Goal: Task Accomplishment & Management: Manage account settings

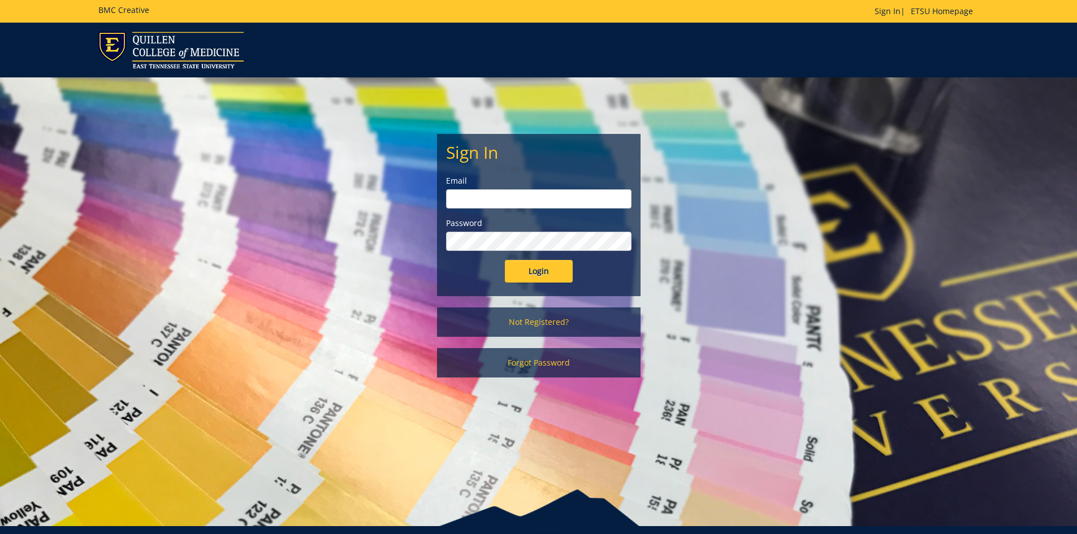
type input "[EMAIL_ADDRESS][DOMAIN_NAME]"
click at [538, 268] on input "Login" at bounding box center [539, 271] width 68 height 23
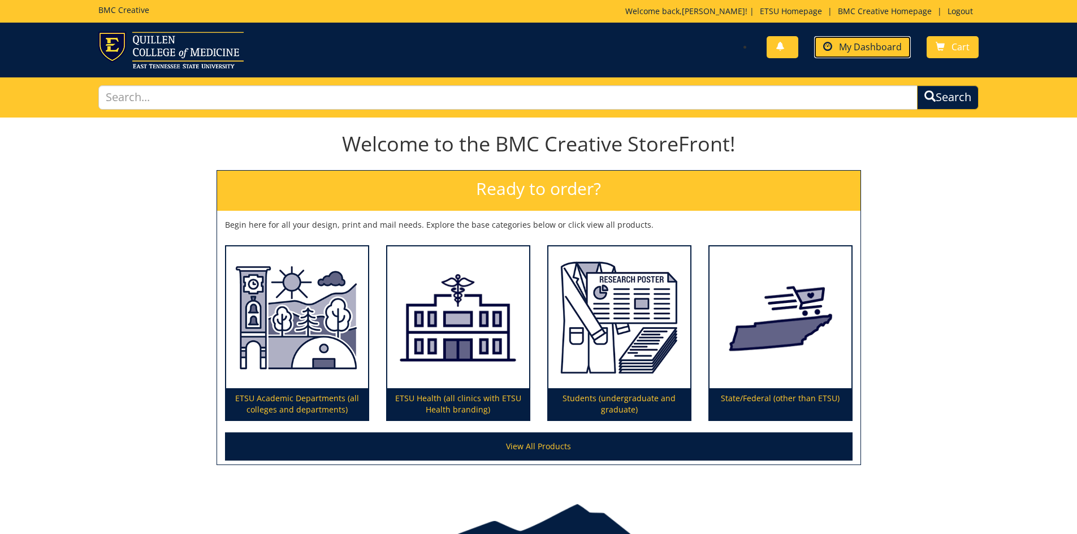
click at [849, 43] on span "My Dashboard" at bounding box center [870, 47] width 63 height 12
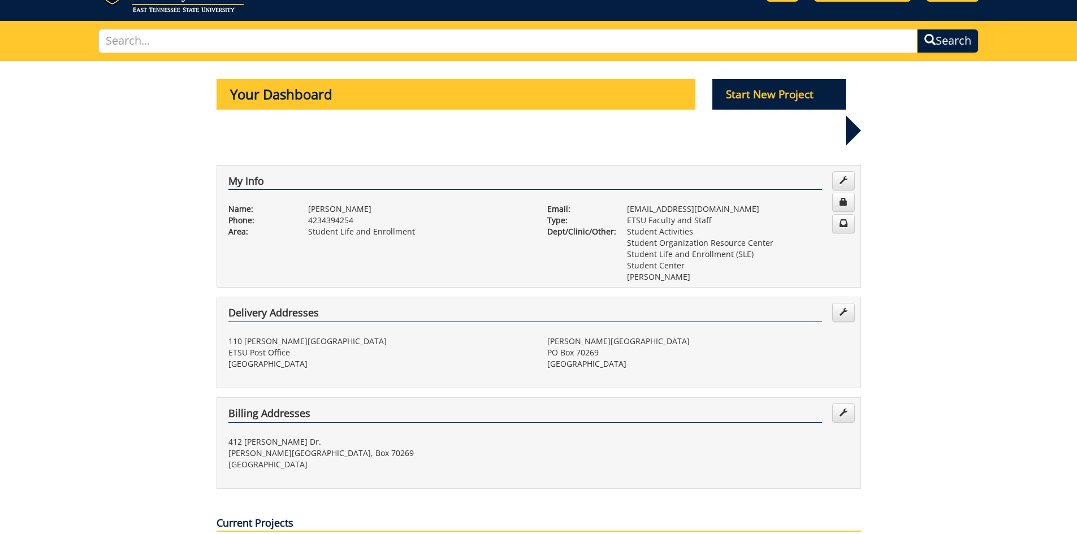
scroll to position [339, 0]
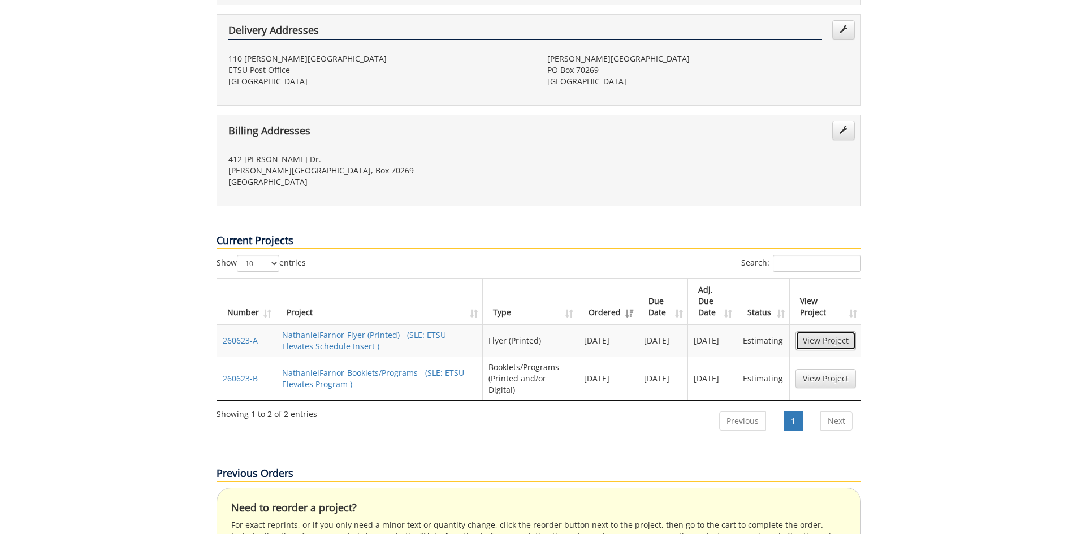
click at [805, 331] on link "View Project" at bounding box center [825, 340] width 60 height 19
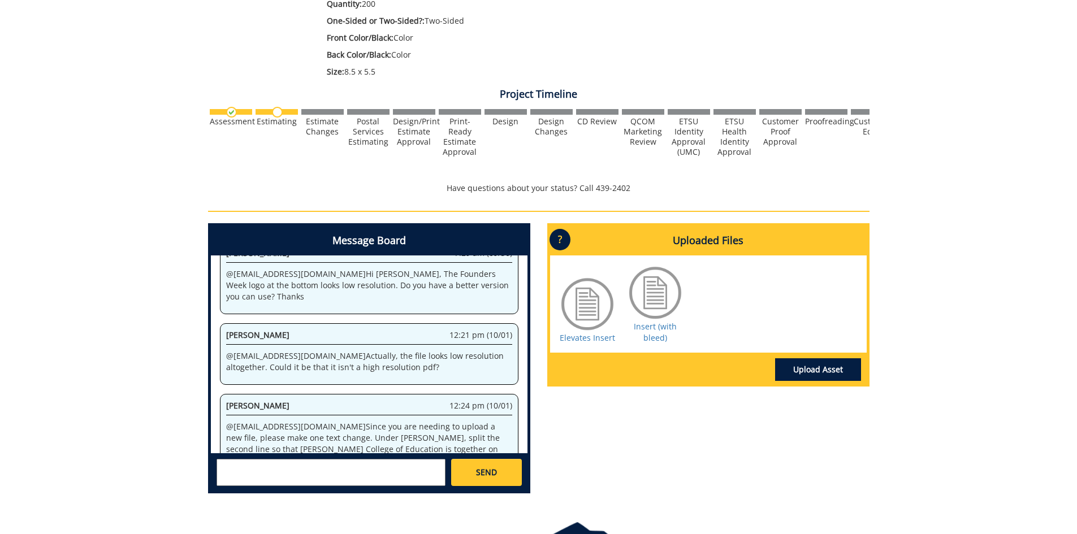
scroll to position [327, 0]
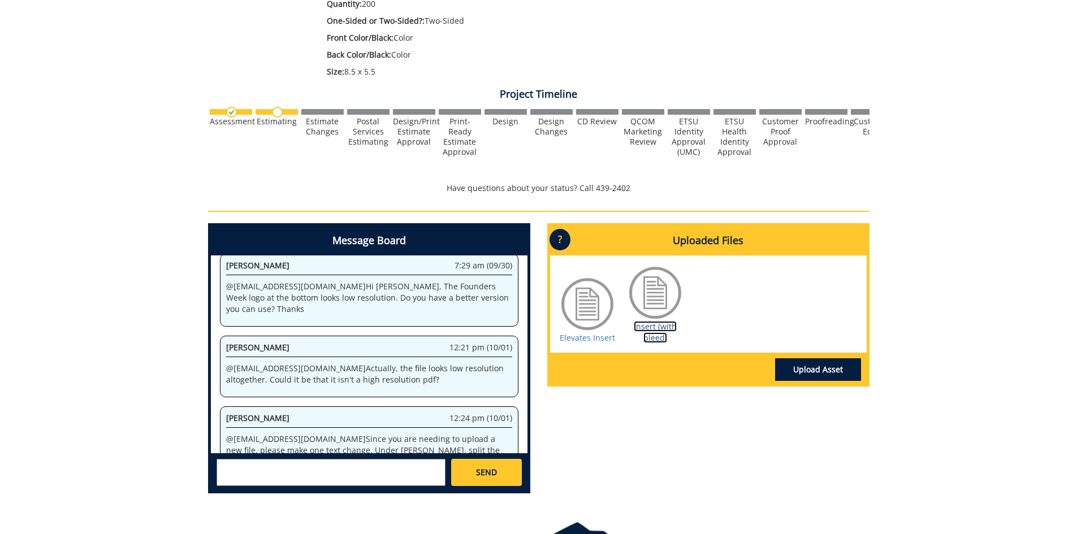
click at [646, 325] on link "Insert (with bleed)" at bounding box center [655, 332] width 43 height 22
click at [934, 405] on div "260623-A NathanielFarnor-Flyer (Printed) [SLE: ETSU Elevates Schedule Insert] E…" at bounding box center [538, 169] width 1077 height 668
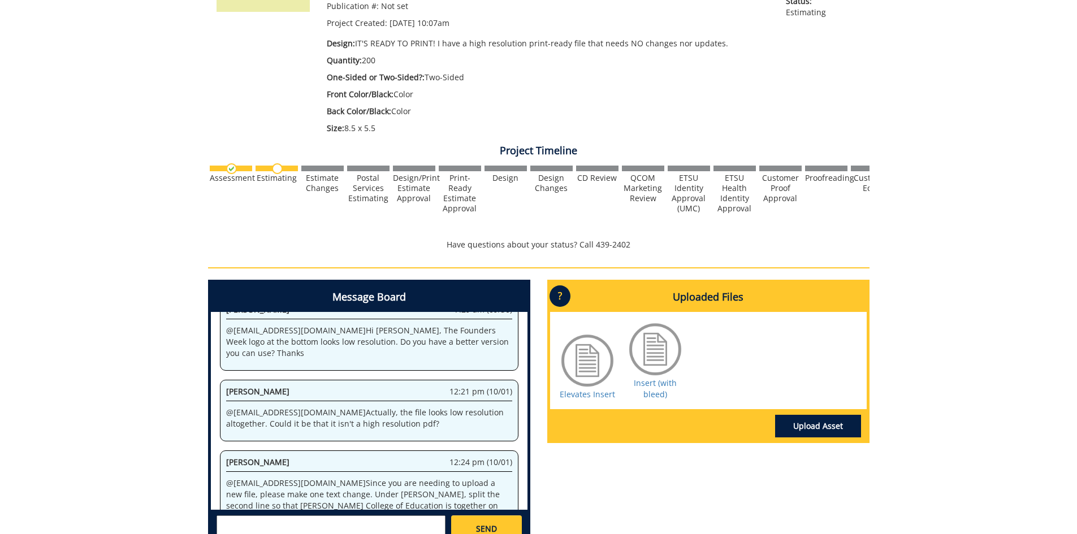
scroll to position [0, 0]
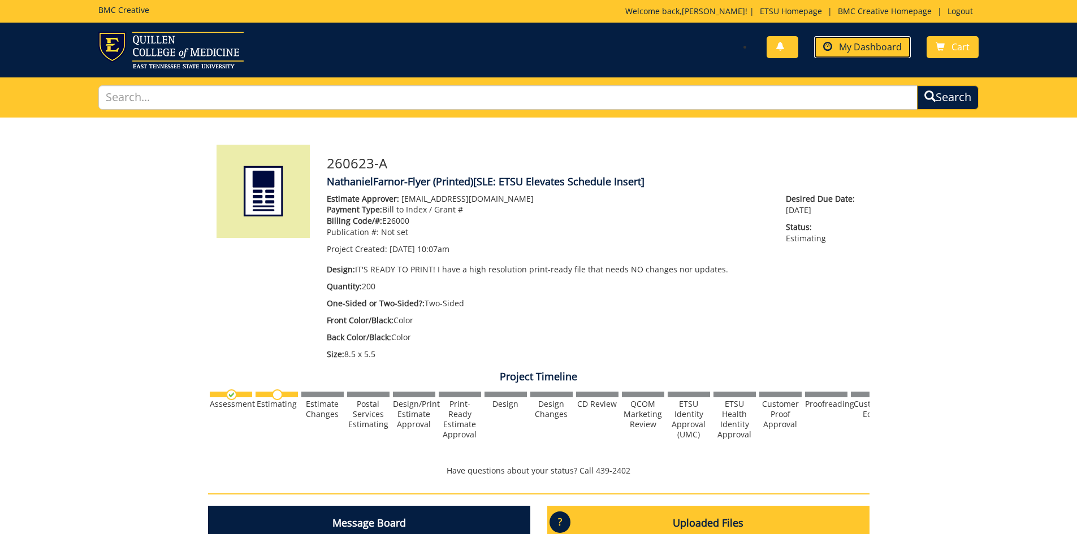
click at [859, 45] on span "My Dashboard" at bounding box center [870, 47] width 63 height 12
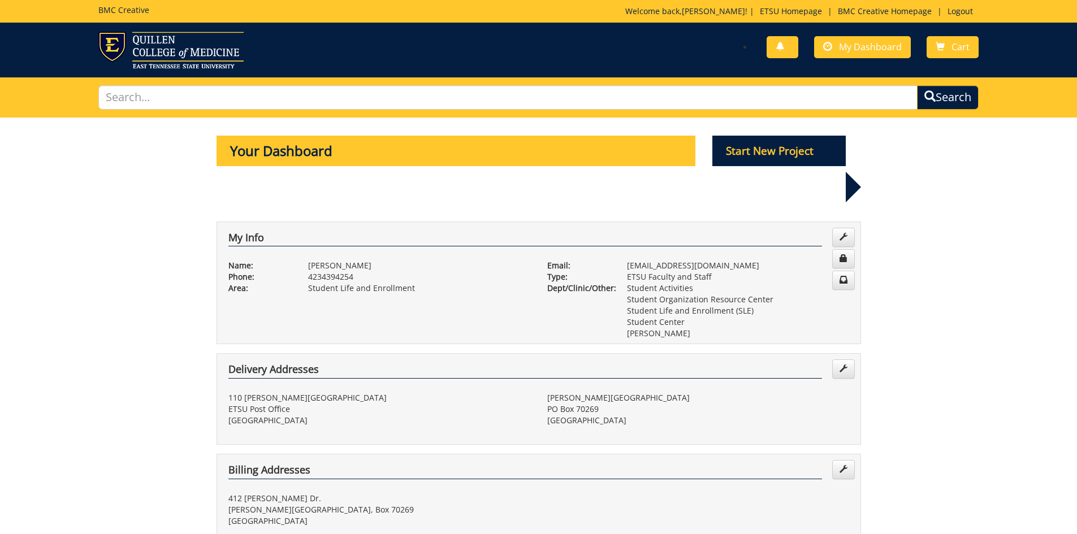
scroll to position [170, 0]
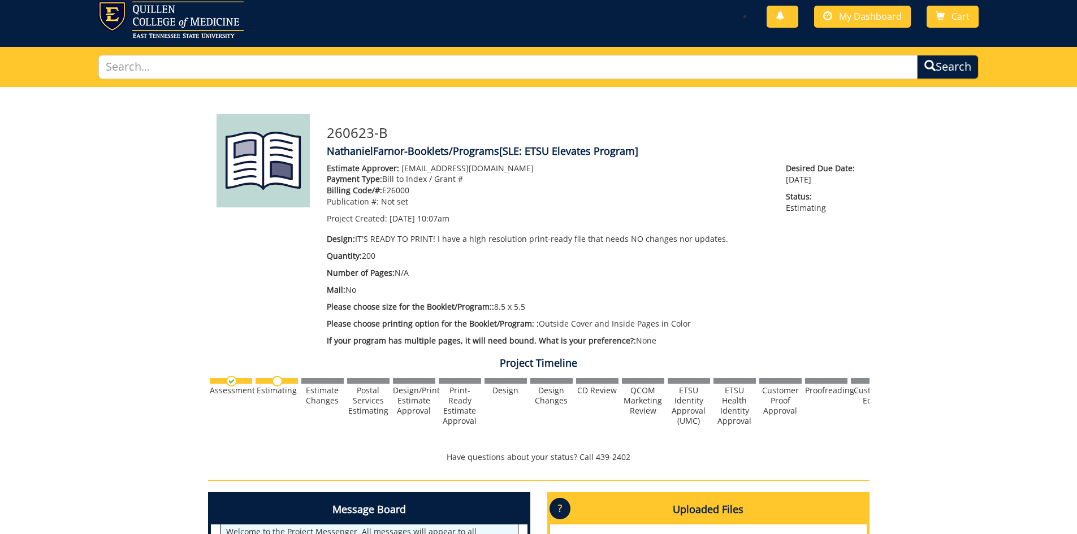
scroll to position [14, 0]
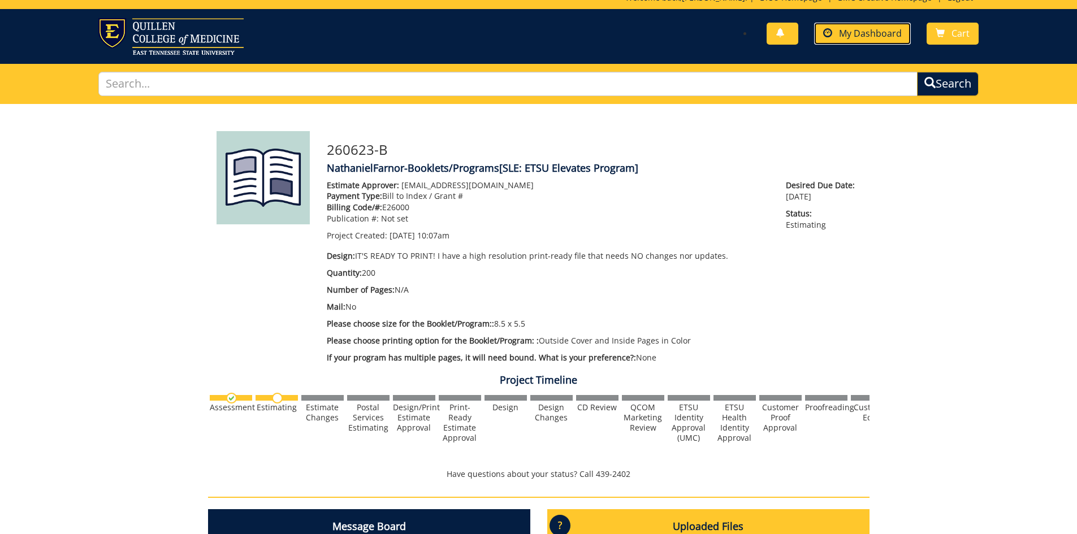
click at [818, 40] on link "My Dashboard" at bounding box center [862, 34] width 97 height 22
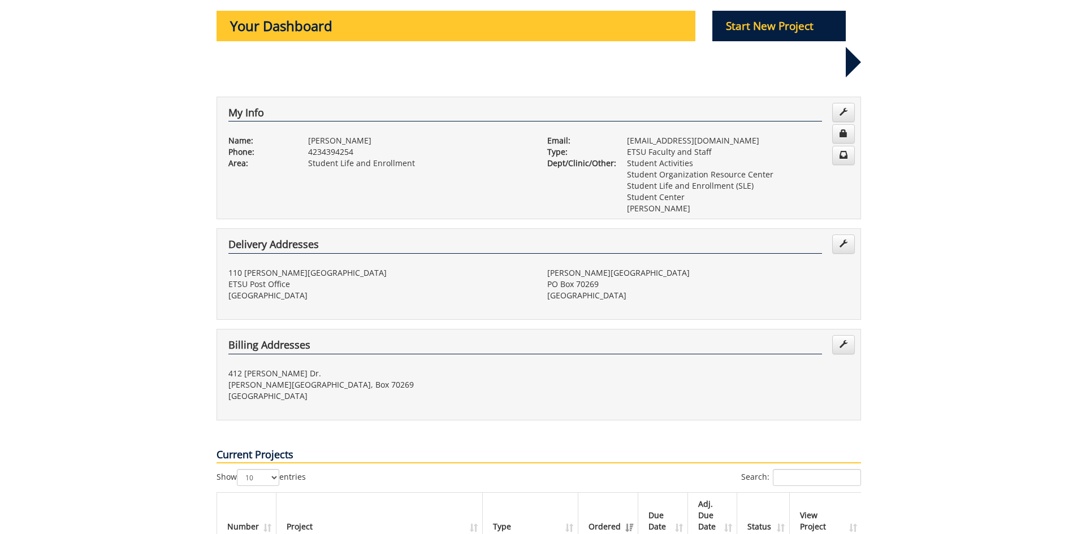
scroll to position [238, 0]
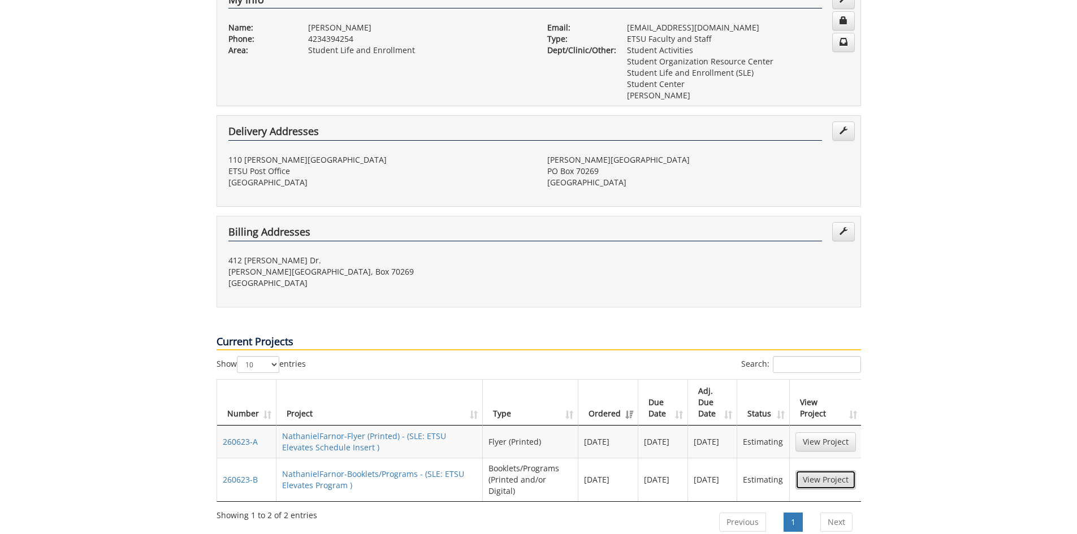
click at [824, 470] on link "View Project" at bounding box center [825, 479] width 60 height 19
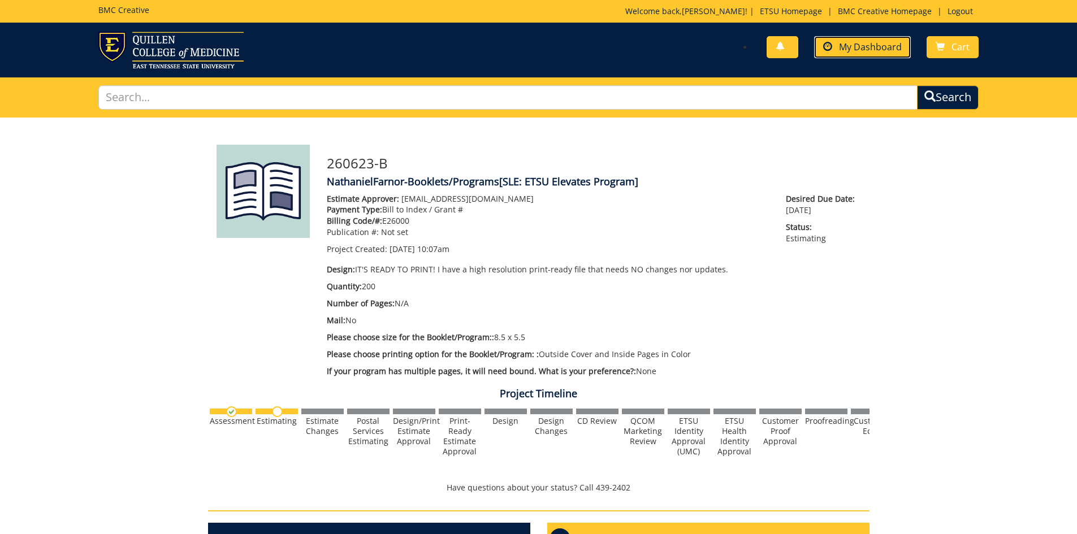
click at [842, 55] on link "My Dashboard" at bounding box center [862, 47] width 97 height 22
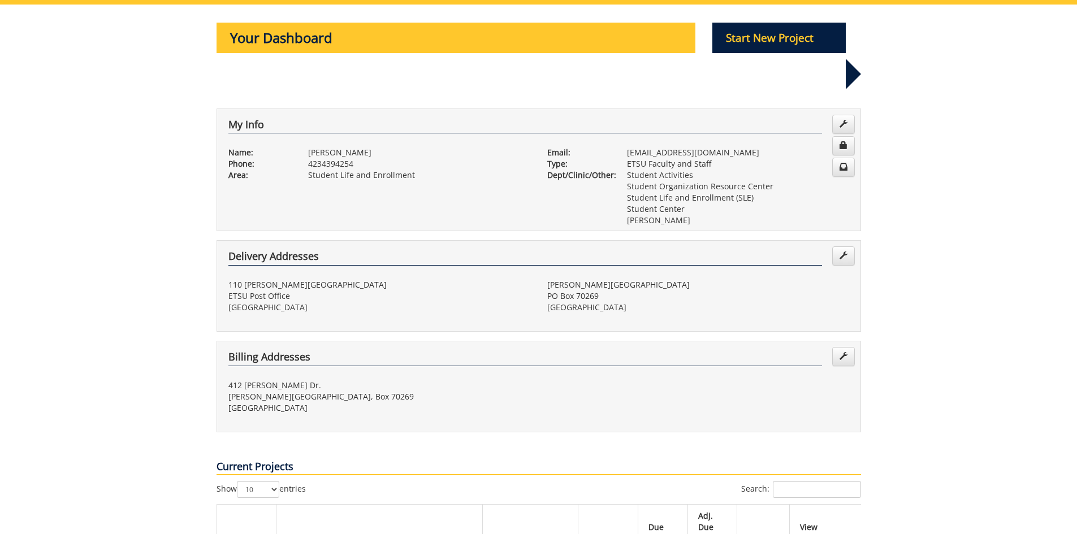
scroll to position [170, 0]
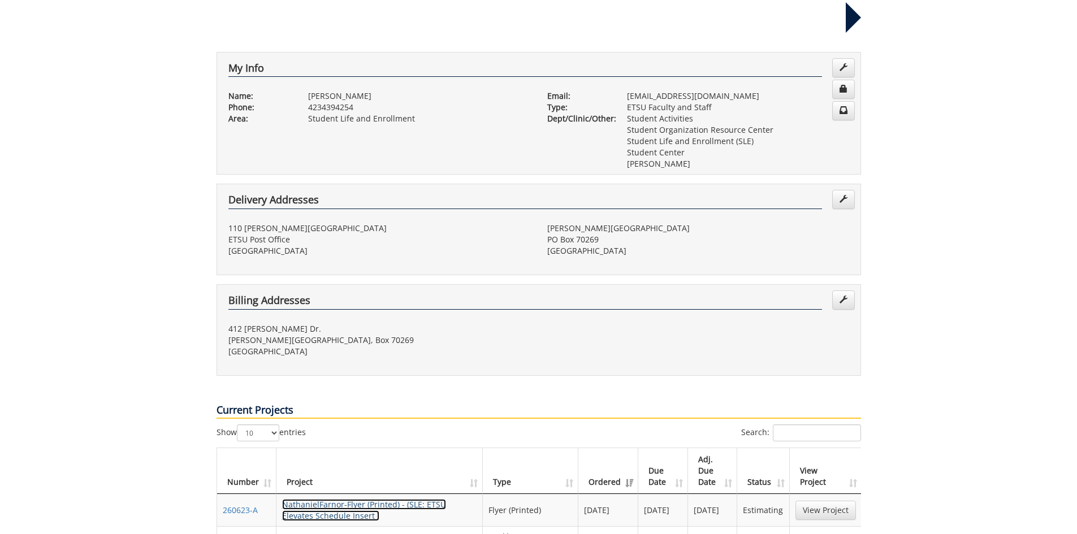
click at [342, 499] on link "NathanielFarnor-Flyer (Printed) - (SLE: ETSU Elevates Schedule Insert )" at bounding box center [364, 510] width 164 height 22
click at [832, 501] on link "View Project" at bounding box center [825, 510] width 60 height 19
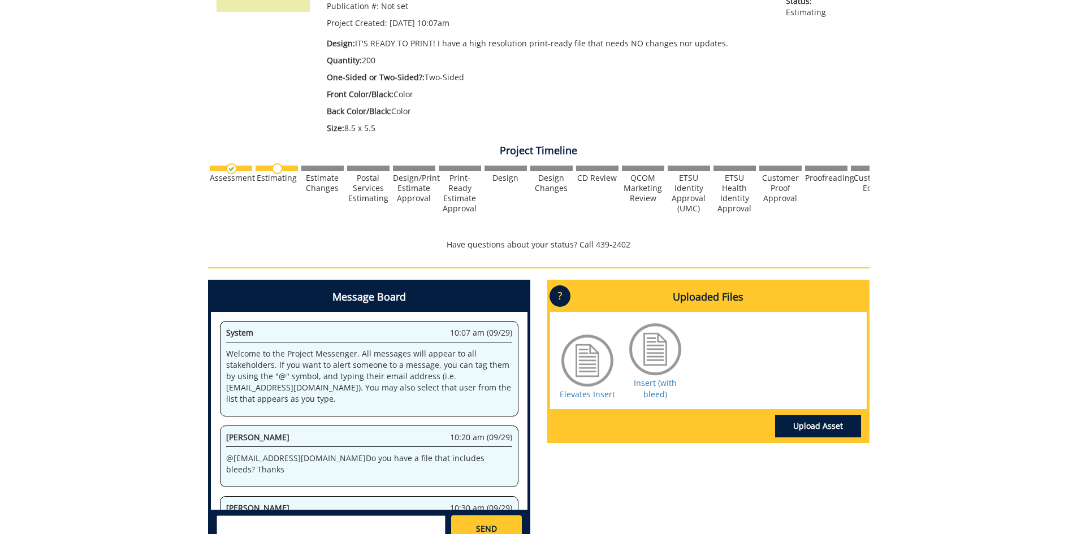
scroll to position [340, 0]
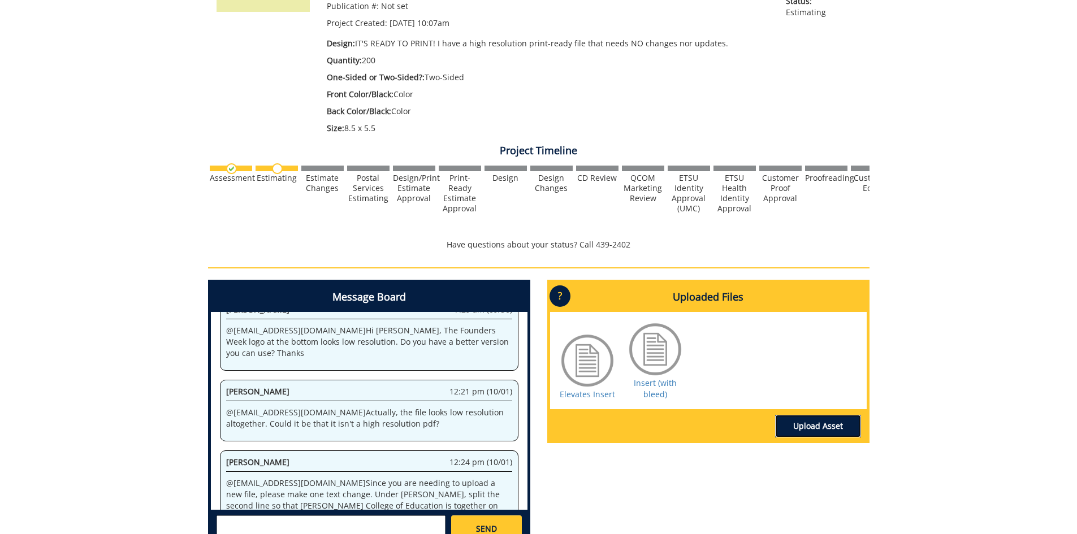
click at [797, 427] on link "Upload Asset" at bounding box center [818, 426] width 86 height 23
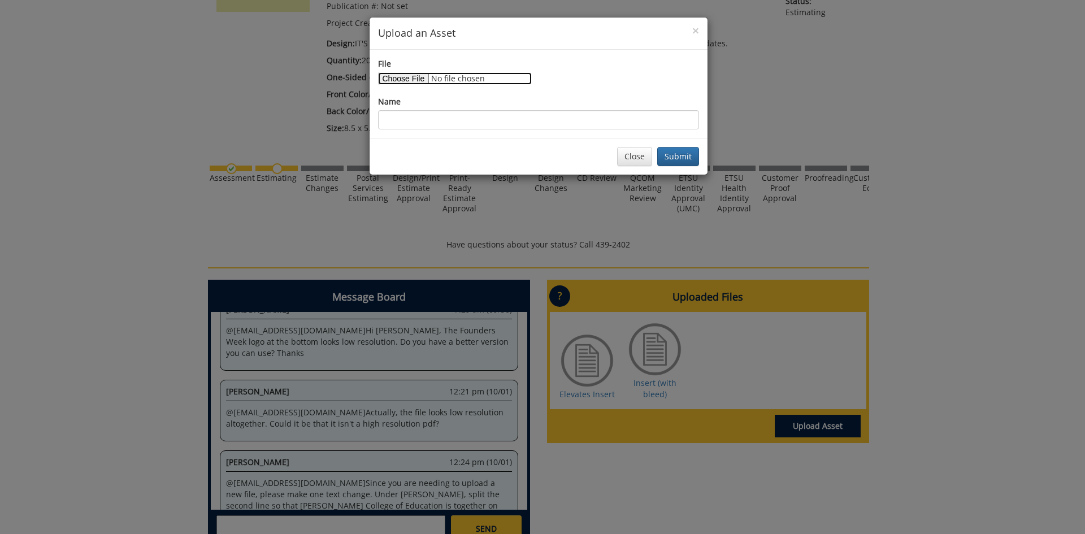
click at [418, 78] on input "File" at bounding box center [455, 78] width 154 height 12
click at [636, 154] on button "Close" at bounding box center [634, 156] width 35 height 19
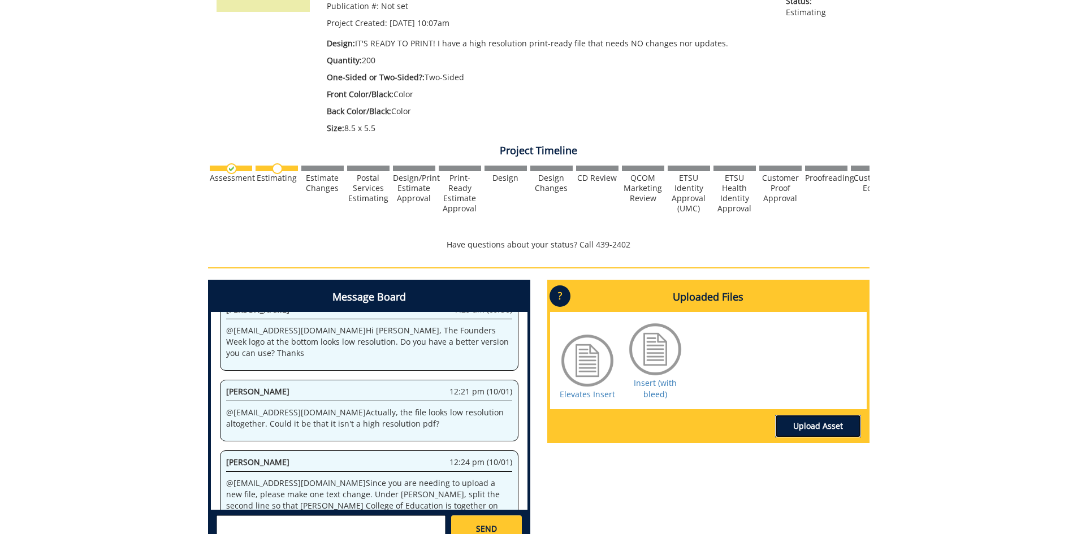
click at [805, 419] on link "Upload Asset" at bounding box center [818, 426] width 86 height 23
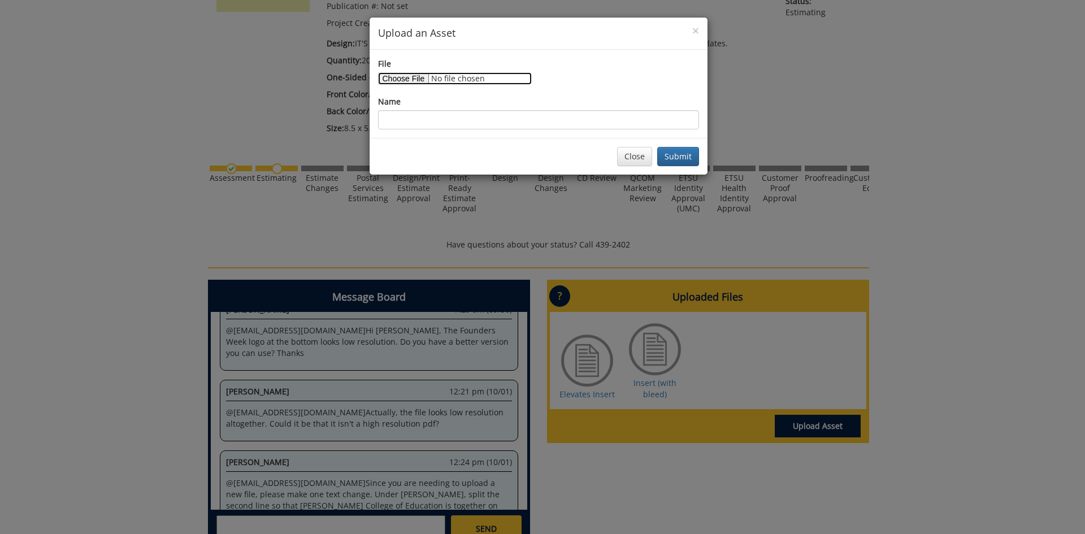
click at [398, 76] on input "File" at bounding box center [455, 78] width 154 height 12
type input "C:\fakepath\Visit www.etsu.eduwelcomehome (6).pdf"
click at [936, 259] on div "× Upload an Asset File Name Close Submit" at bounding box center [542, 267] width 1085 height 534
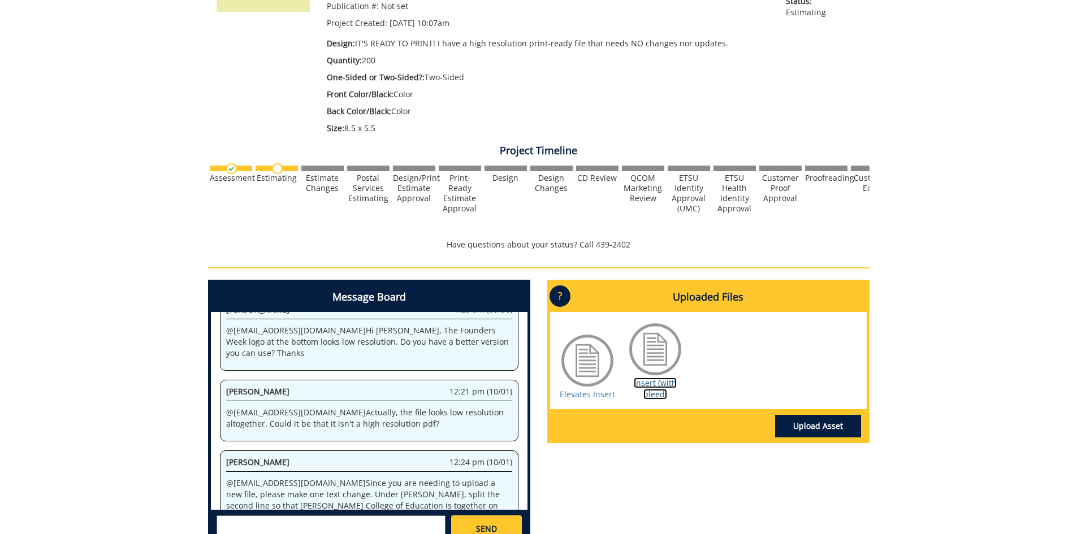
click at [658, 398] on link "Insert (with bleed)" at bounding box center [655, 389] width 43 height 22
click at [843, 429] on link "Upload Asset" at bounding box center [818, 426] width 86 height 23
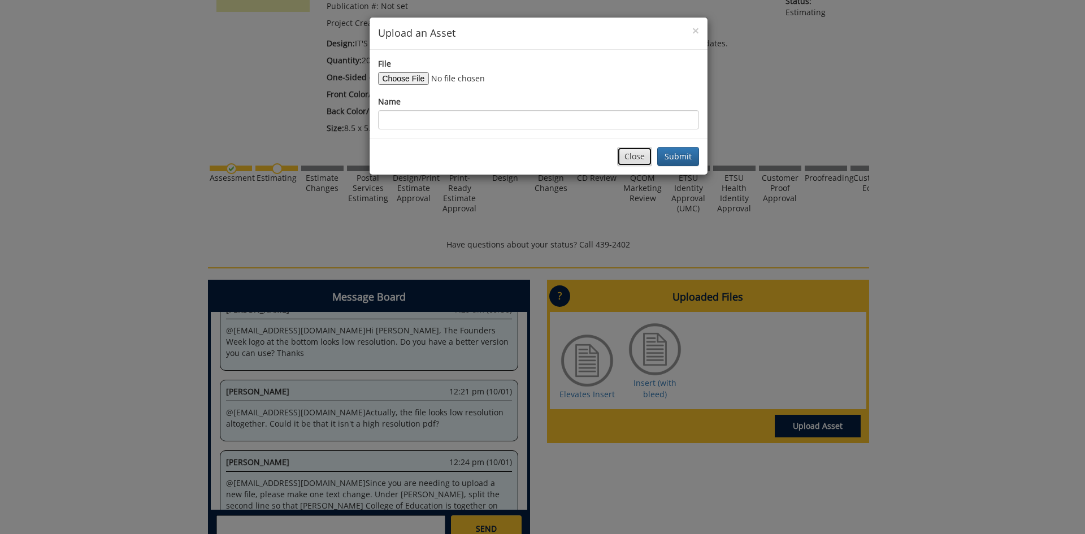
click at [641, 162] on button "Close" at bounding box center [634, 156] width 35 height 19
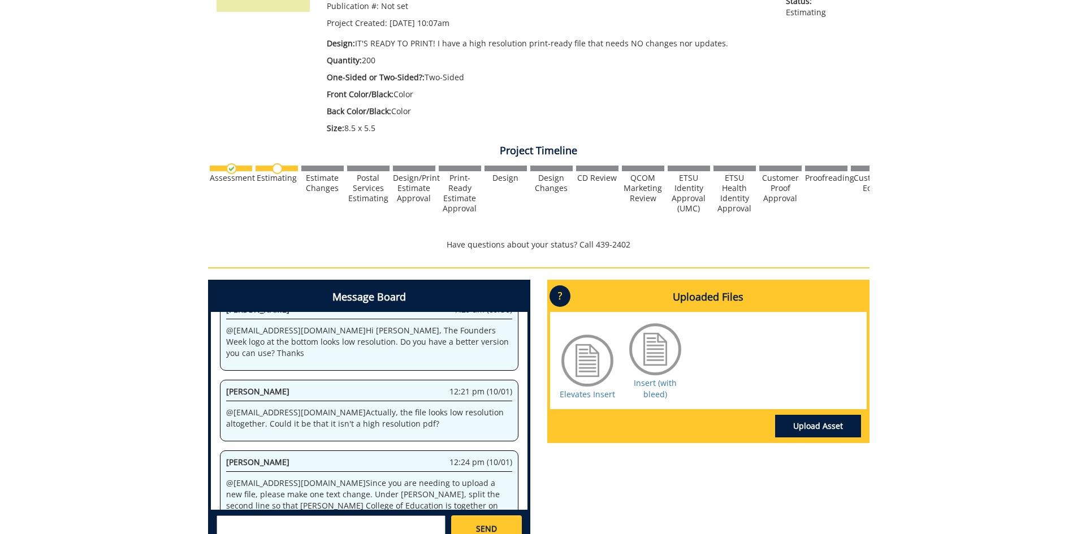
click at [305, 529] on textarea at bounding box center [330, 528] width 229 height 27
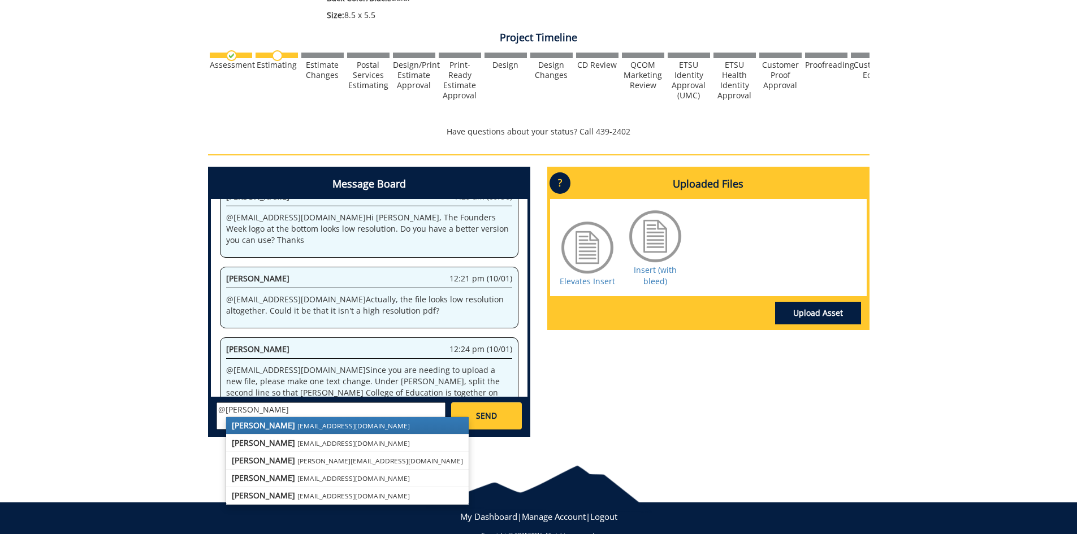
click at [320, 423] on link "Jill Fair fair@mail.etsu.edu" at bounding box center [347, 425] width 242 height 17
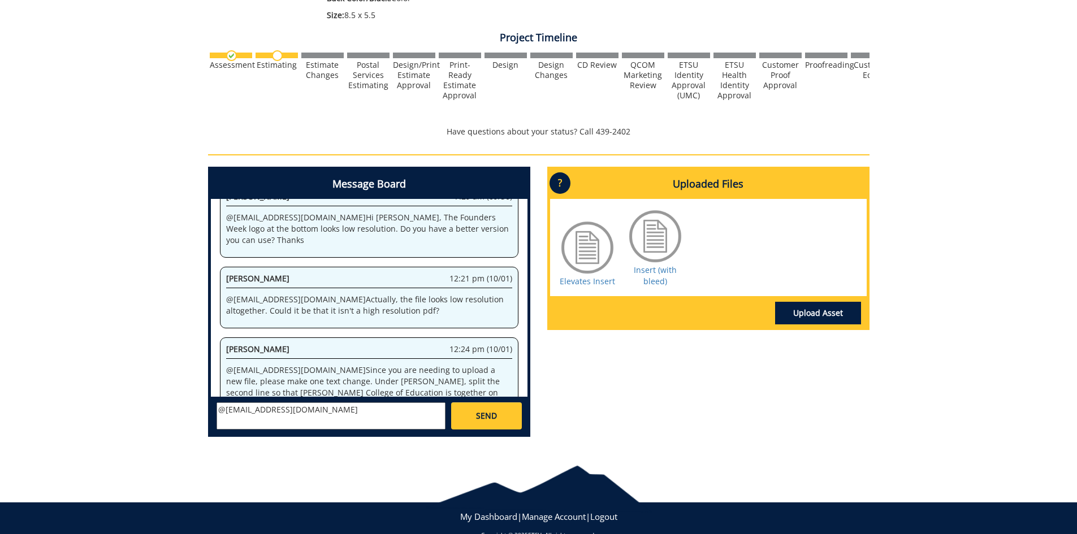
scroll to position [283, 0]
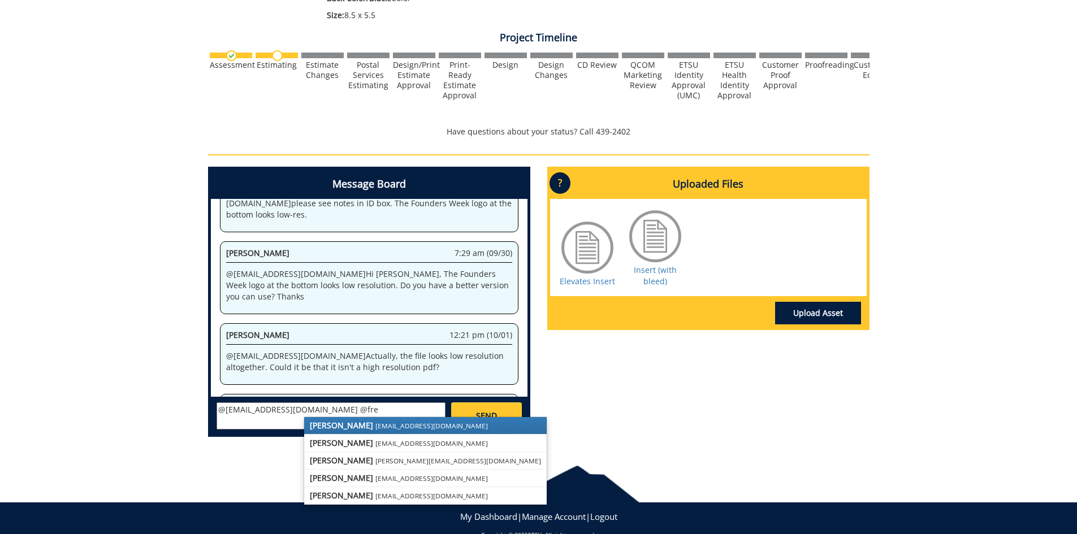
click at [375, 426] on small "[EMAIL_ADDRESS][DOMAIN_NAME]" at bounding box center [431, 425] width 112 height 9
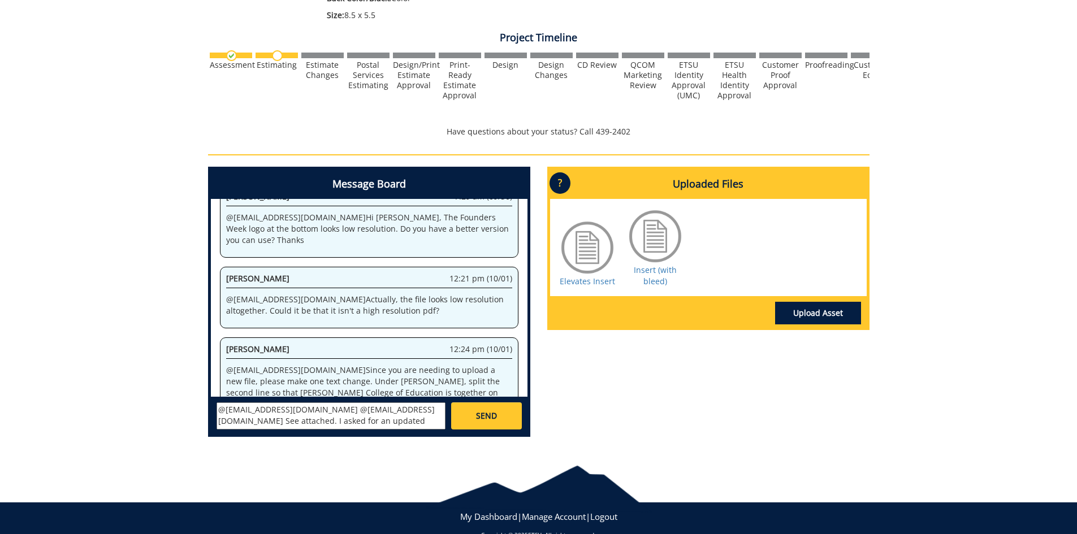
scroll to position [9, 0]
type textarea "@fair@mail.etsu.edu @conleyga@etsu.edu See attached. I asked for an updated hig…"
click at [826, 310] on link "Upload Asset" at bounding box center [818, 313] width 86 height 23
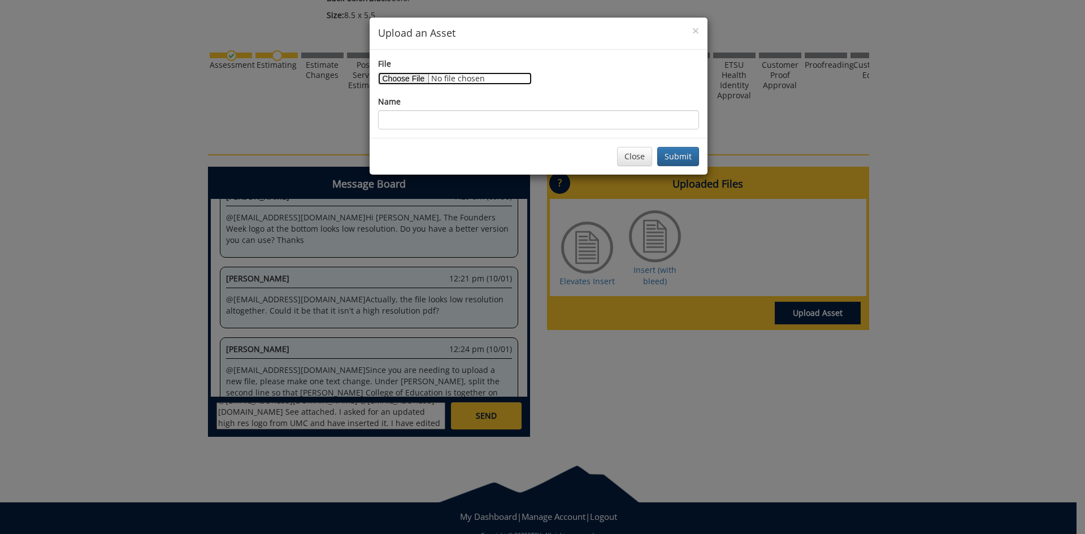
click at [399, 74] on input "File" at bounding box center [455, 78] width 154 height 12
type input "C:\fakepath\Visit www.etsu.eduwelcomehome (7).pdf"
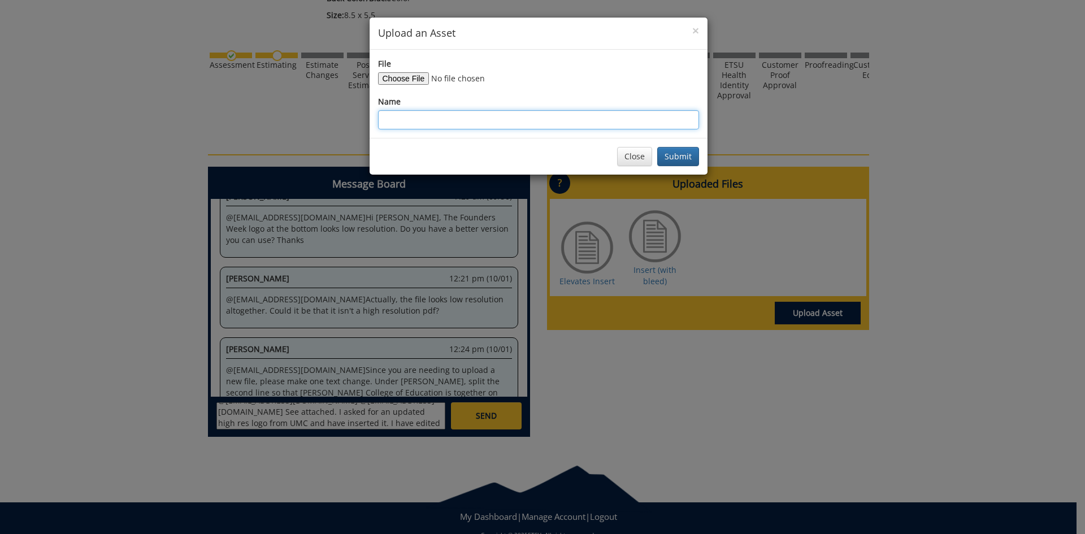
click at [592, 120] on input "Name" at bounding box center [538, 119] width 321 height 19
type input "Insert (Updated)"
click at [686, 161] on button "Submit" at bounding box center [678, 156] width 42 height 19
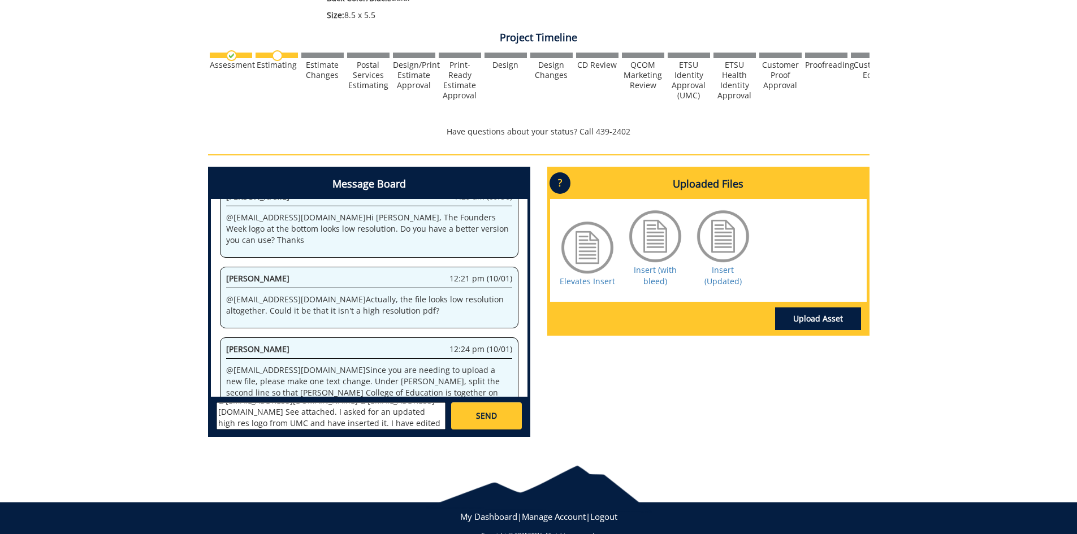
scroll to position [10, 0]
click at [459, 421] on link "SEND" at bounding box center [486, 415] width 70 height 27
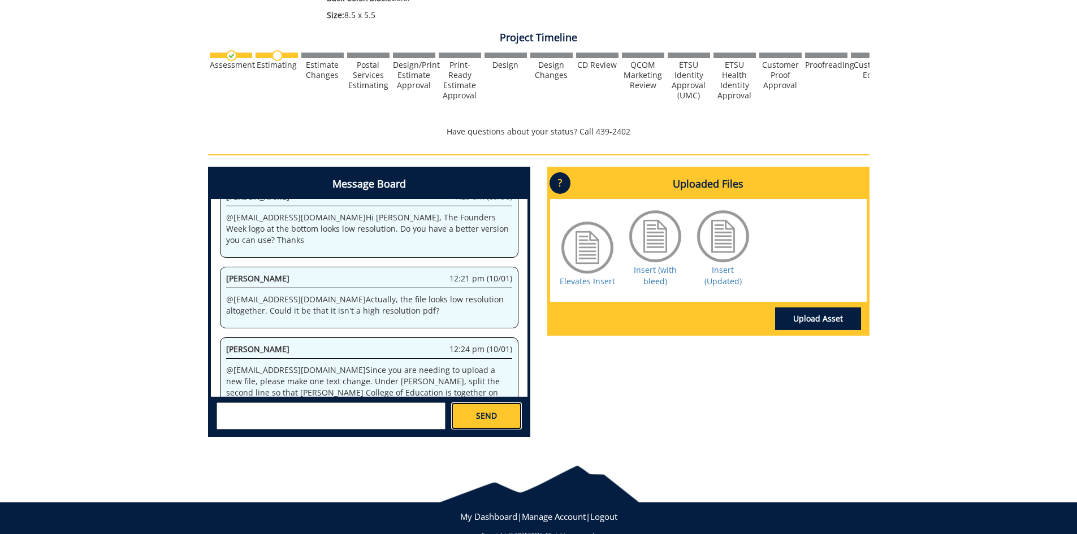
scroll to position [0, 0]
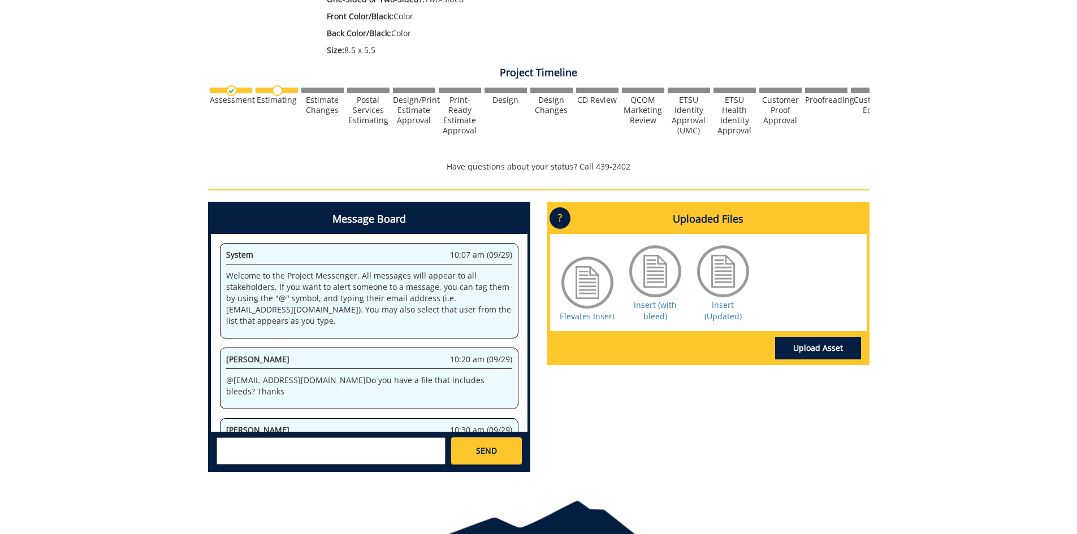
scroll to position [422, 0]
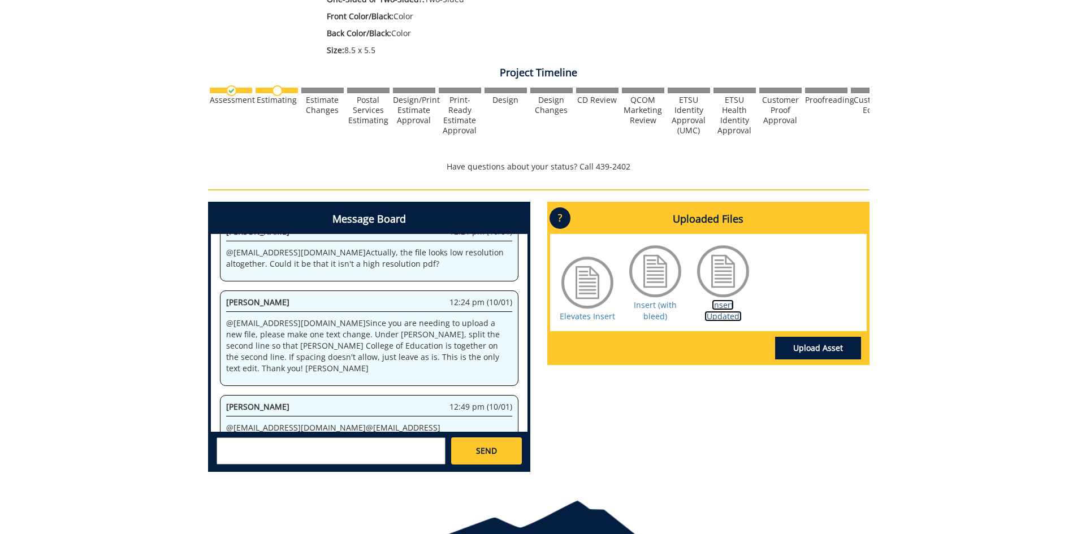
click at [715, 308] on link "Insert (Updated)" at bounding box center [722, 311] width 37 height 22
drag, startPoint x: 18, startPoint y: 1, endPoint x: 136, endPoint y: 58, distance: 131.7
click at [162, 103] on div "260623-A NathanielFarnor-Flyer (Printed) [SLE: ETSU Elevates Schedule Insert] E…" at bounding box center [538, 148] width 1077 height 668
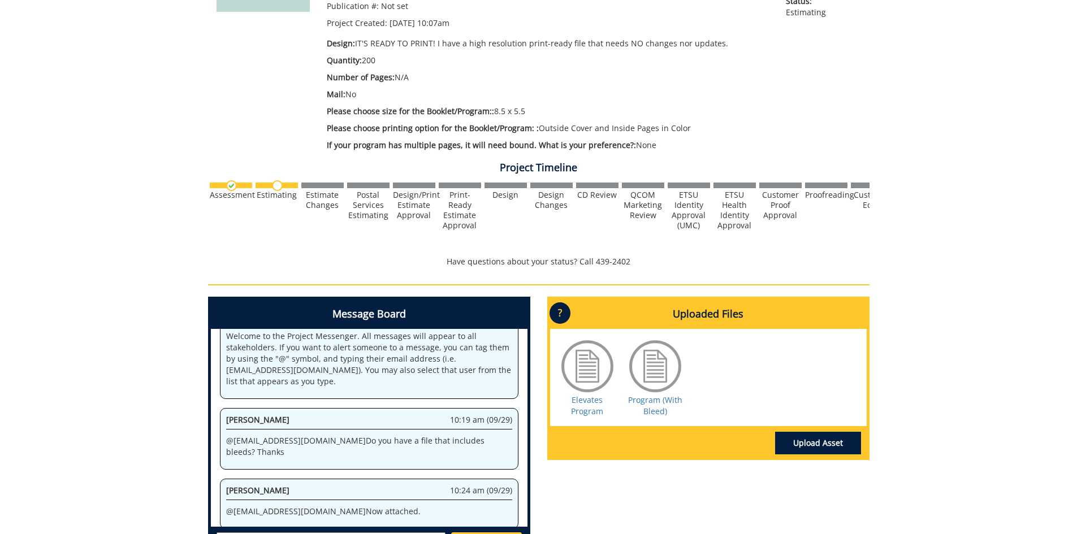
scroll to position [339, 0]
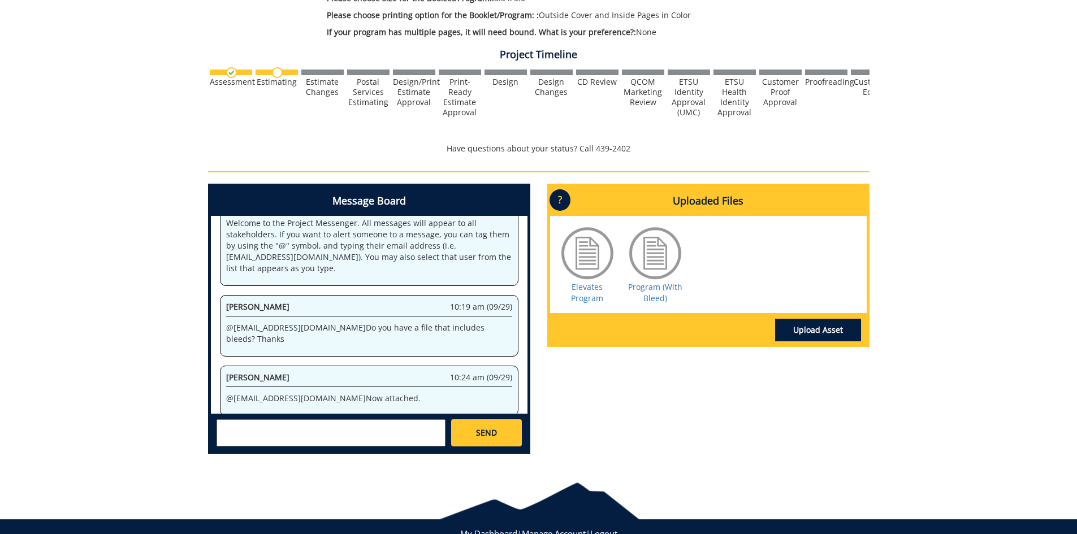
click at [329, 433] on textarea at bounding box center [330, 432] width 229 height 27
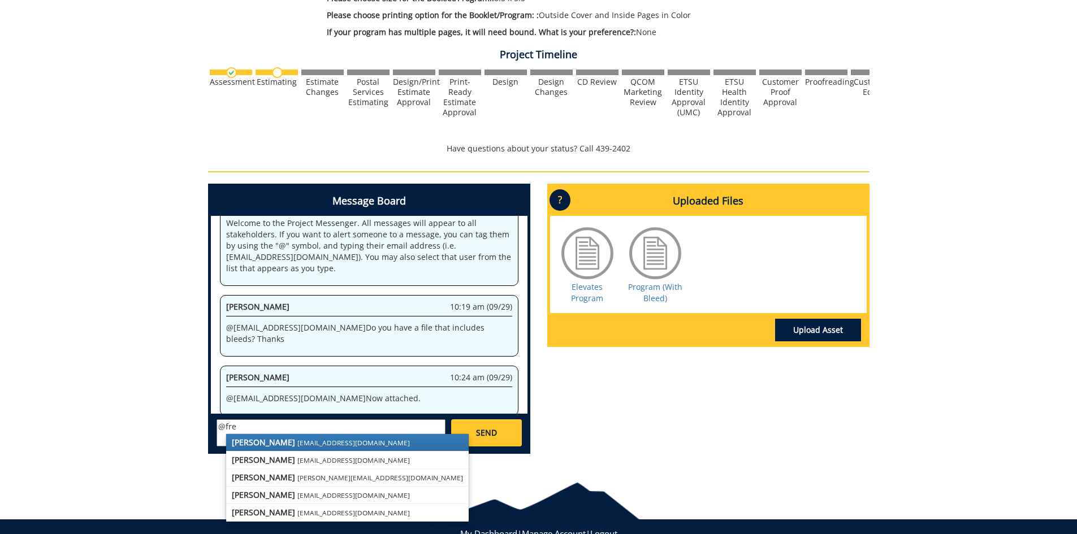
click at [304, 443] on small "[EMAIL_ADDRESS][DOMAIN_NAME]" at bounding box center [353, 442] width 112 height 9
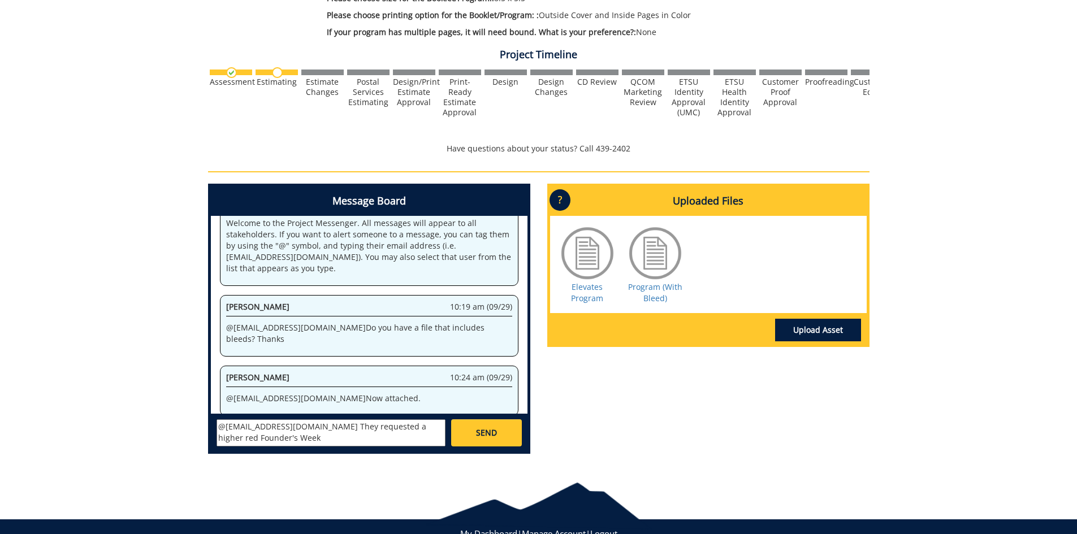
click at [397, 427] on textarea "@conleyga@etsu.edu They requested a higher red Founder's Week" at bounding box center [330, 432] width 229 height 27
click at [259, 439] on textarea "@conleyga@etsu.edu They requested a higher res Founder's Week" at bounding box center [330, 432] width 229 height 27
click at [386, 430] on textarea "@conleyga@etsu.edu They requested a higher res Founder's Week logo on the inser…" at bounding box center [330, 432] width 229 height 27
click at [394, 431] on textarea "@conleyga@etsu.edu They requested a higher res Founder's Week logo on the inser…" at bounding box center [330, 432] width 229 height 27
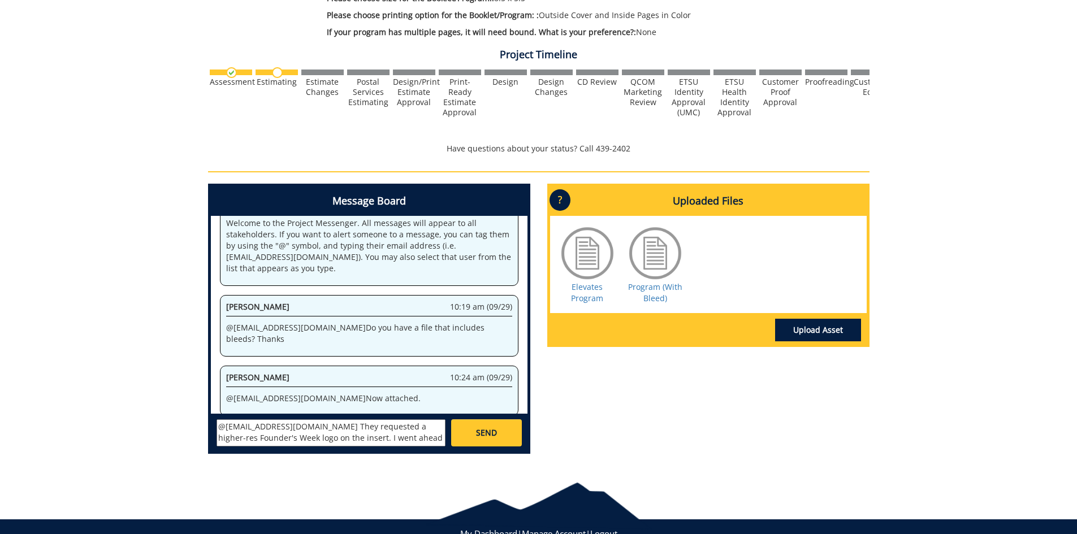
type textarea "@conleyga@etsu.edu They requested a higher-res Founder's Week logo on the inser…"
click at [848, 329] on link "Upload Asset" at bounding box center [818, 330] width 86 height 23
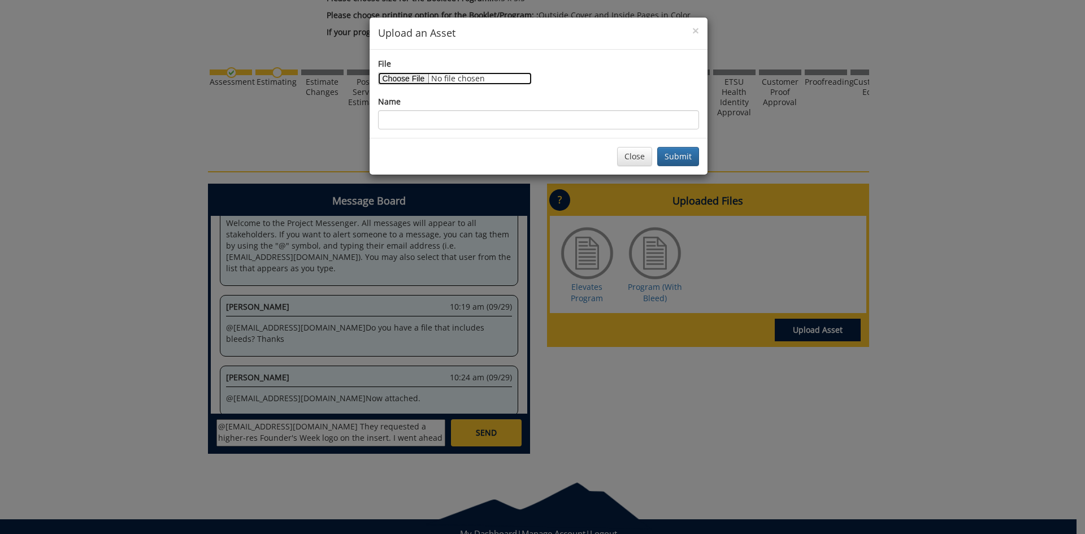
click at [418, 81] on input "File" at bounding box center [455, 78] width 154 height 12
type input "C:\fakepath\ETSU Elevates 2025 Program (9).pdf"
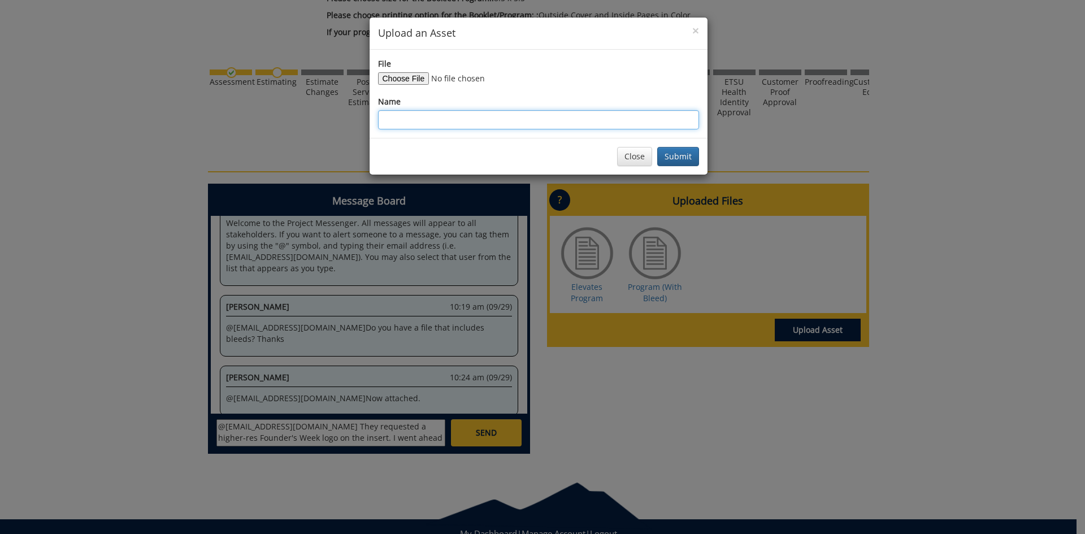
click at [516, 112] on input "Name" at bounding box center [538, 119] width 321 height 19
type input "P"
type input "Program (Updated)"
click at [683, 160] on button "Submit" at bounding box center [678, 156] width 42 height 19
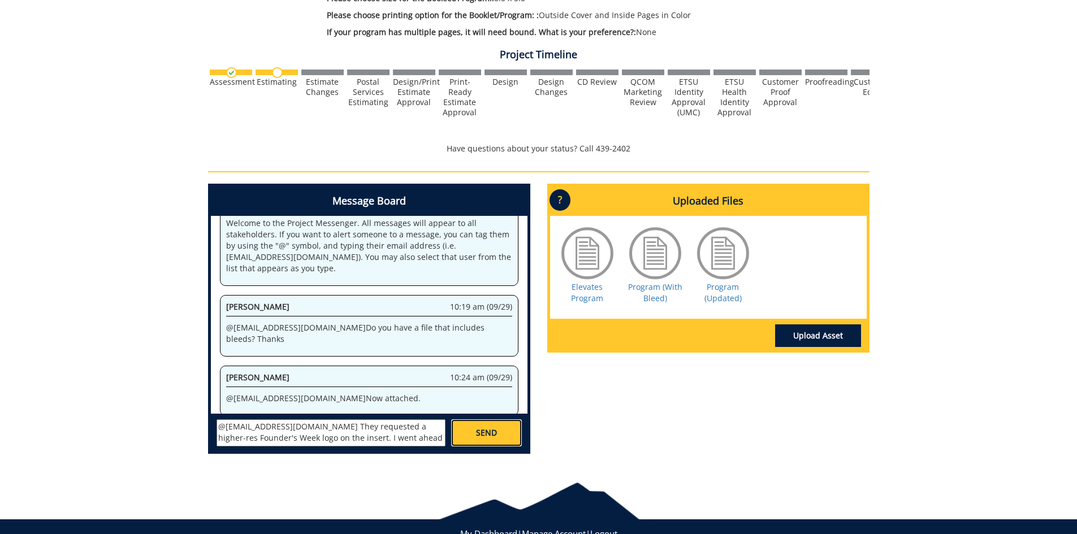
click at [490, 441] on link "SEND" at bounding box center [486, 432] width 70 height 27
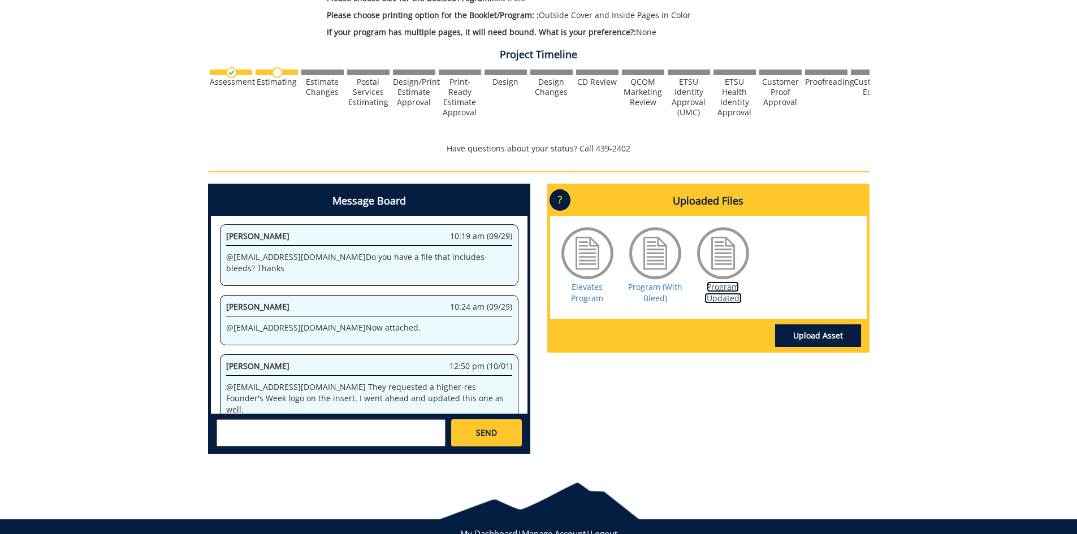
click at [715, 296] on link "Program (Updated)" at bounding box center [722, 292] width 37 height 22
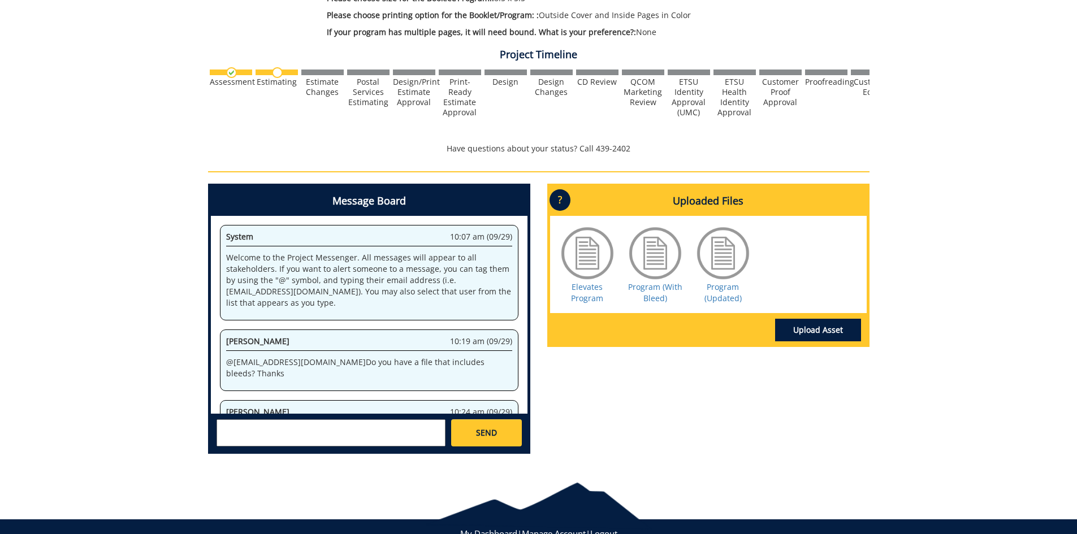
scroll to position [105, 0]
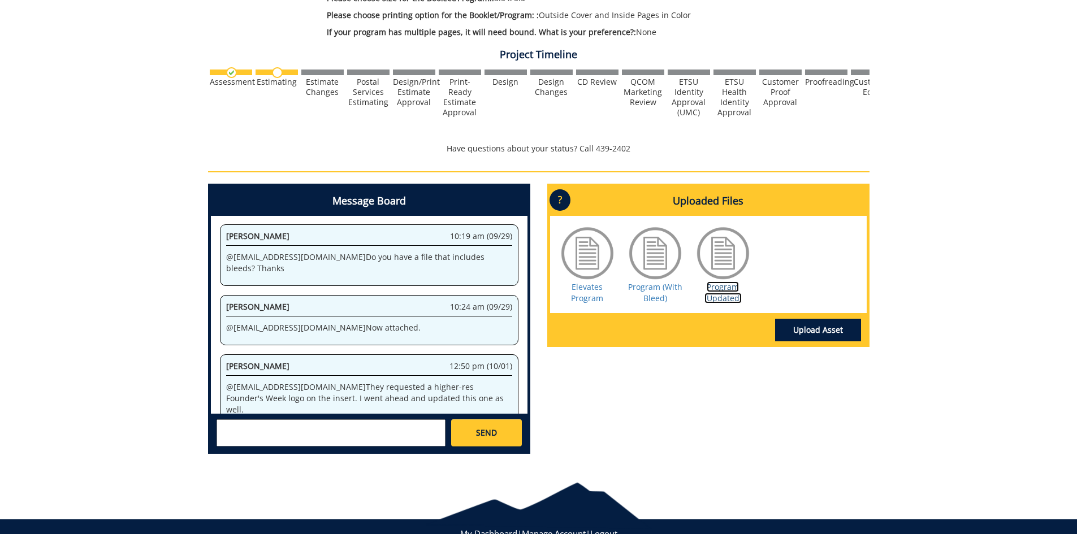
click at [736, 298] on link "Program (Updated)" at bounding box center [722, 292] width 37 height 22
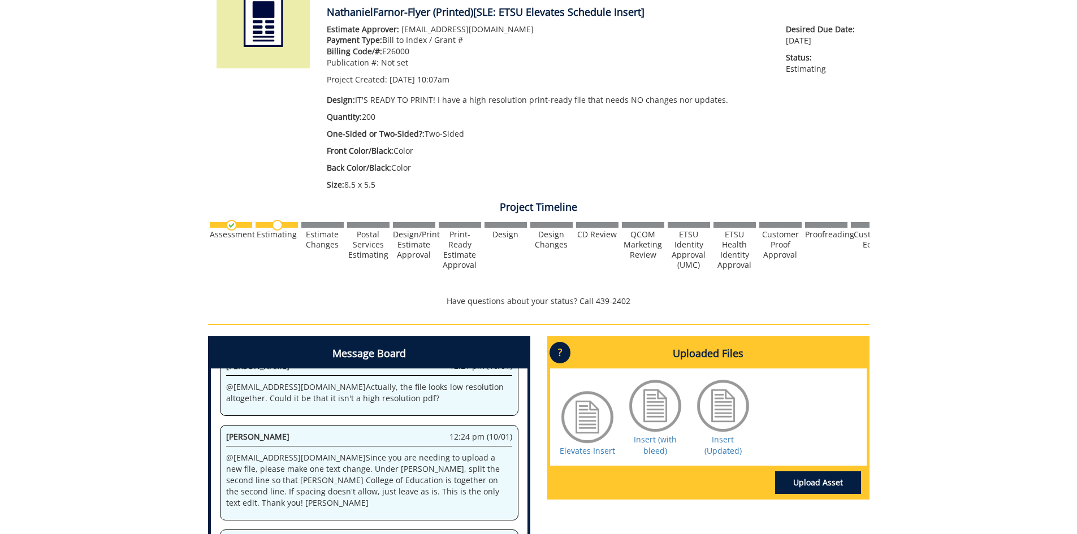
scroll to position [283, 0]
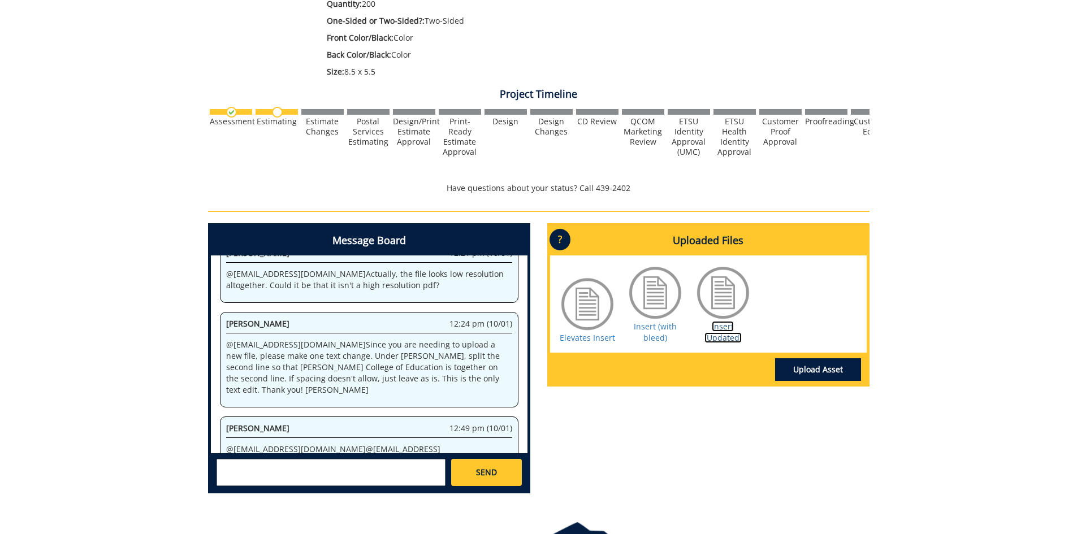
click at [712, 341] on link "Insert (Updated)" at bounding box center [722, 332] width 37 height 22
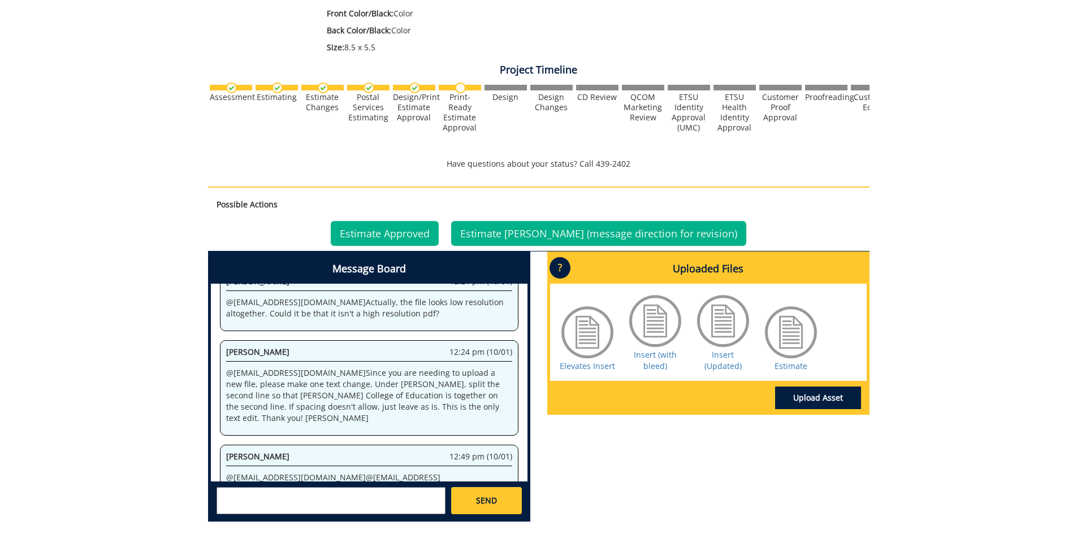
scroll to position [363, 0]
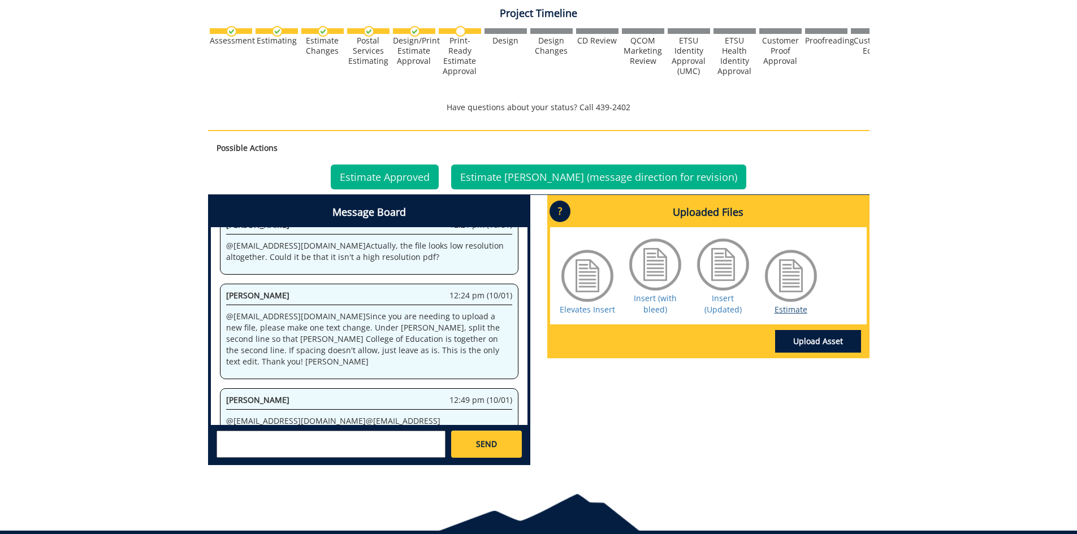
click at [806, 309] on div "Estimate" at bounding box center [790, 282] width 57 height 68
click at [793, 310] on link "Estimate" at bounding box center [790, 309] width 33 height 11
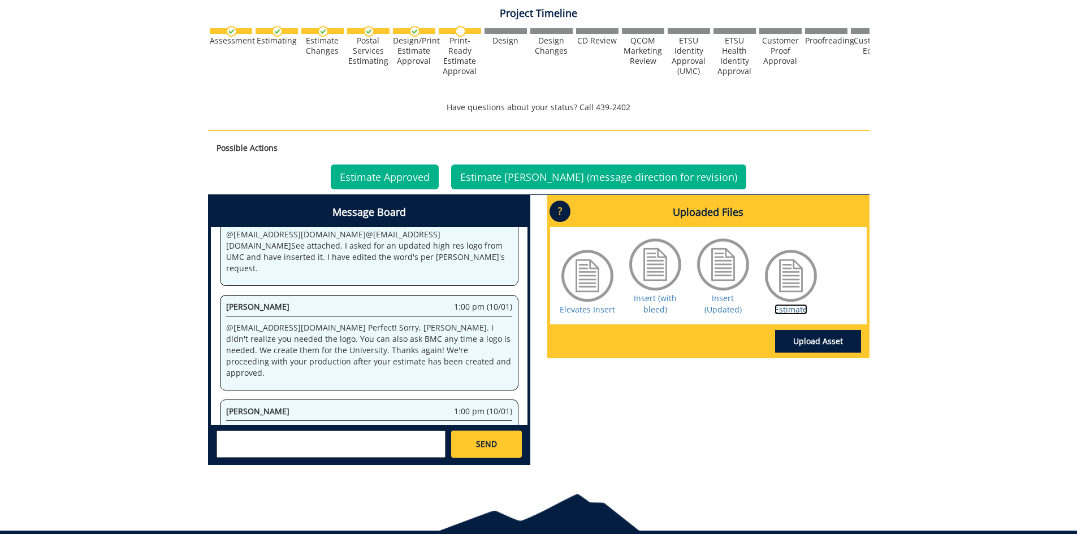
click at [787, 308] on link "Estimate" at bounding box center [790, 309] width 33 height 11
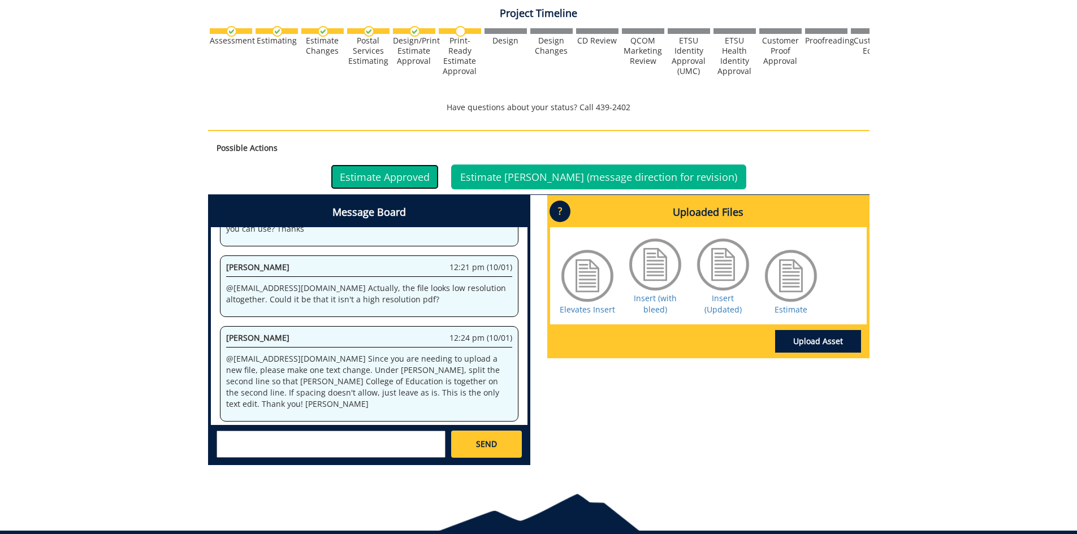
click at [388, 173] on link "Estimate Approved" at bounding box center [385, 176] width 108 height 25
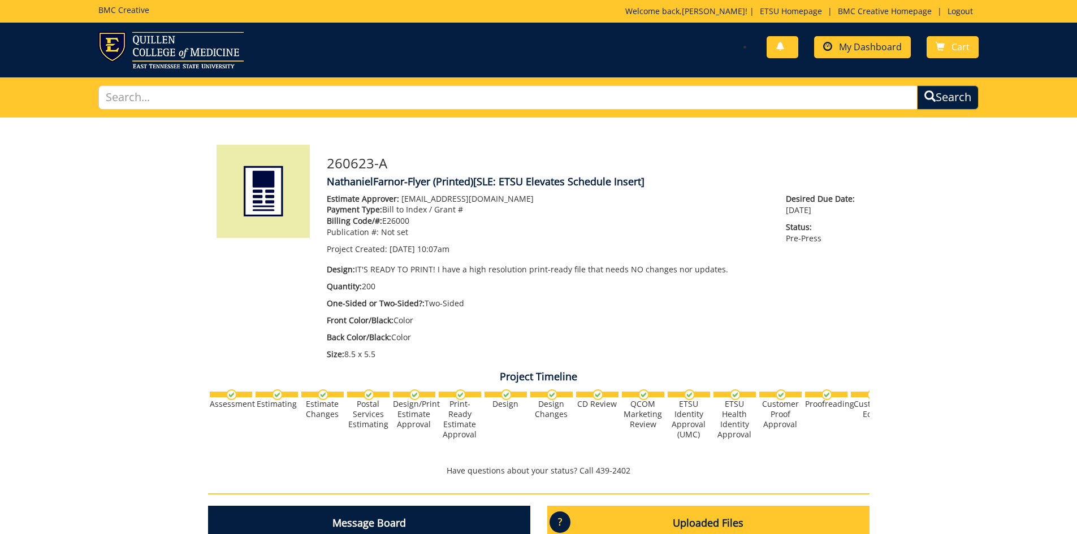
scroll to position [515, 0]
click at [874, 51] on span "My Dashboard" at bounding box center [870, 47] width 63 height 12
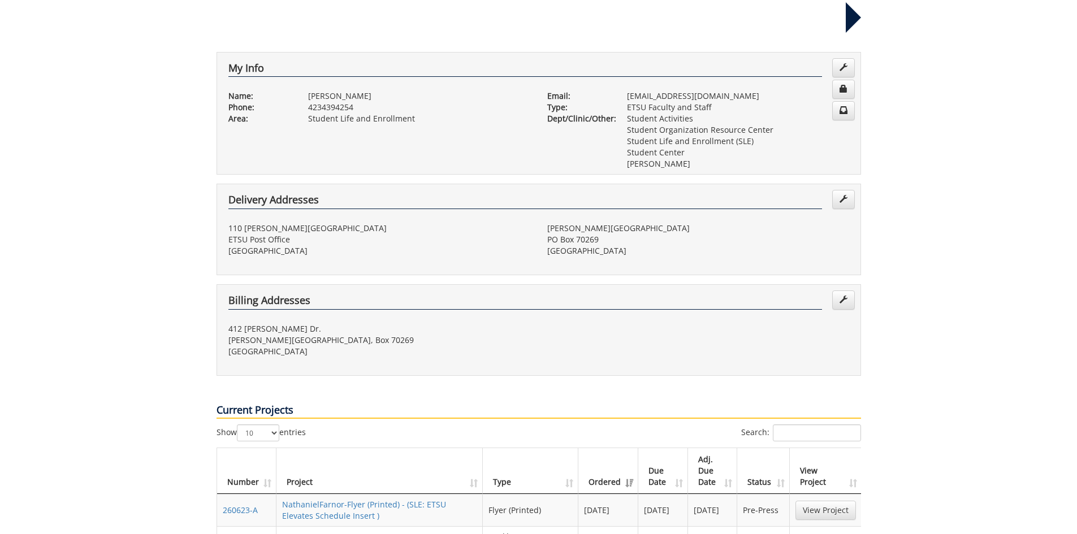
scroll to position [283, 0]
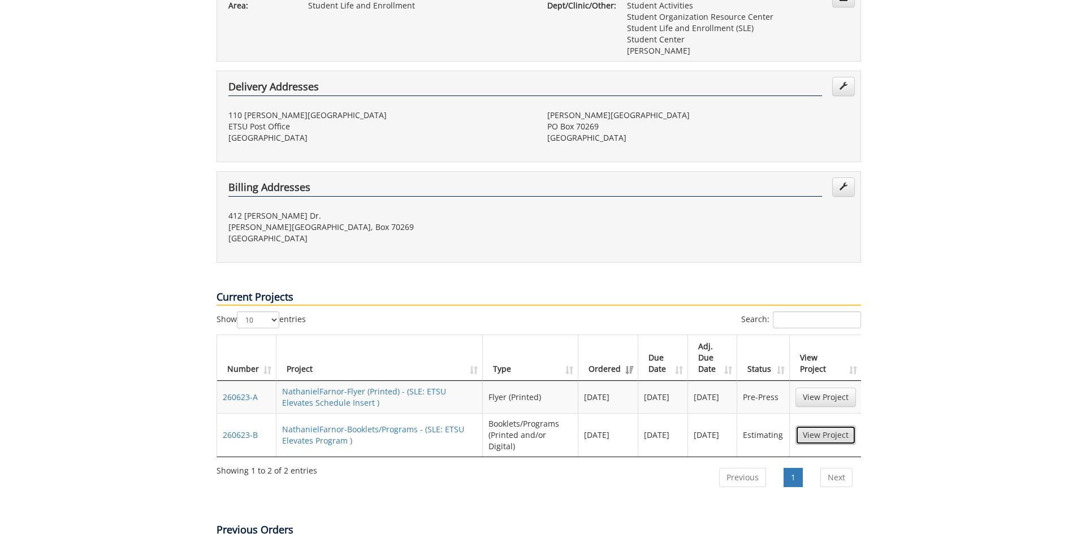
click at [827, 426] on link "View Project" at bounding box center [825, 435] width 60 height 19
click at [821, 388] on link "View Project" at bounding box center [825, 397] width 60 height 19
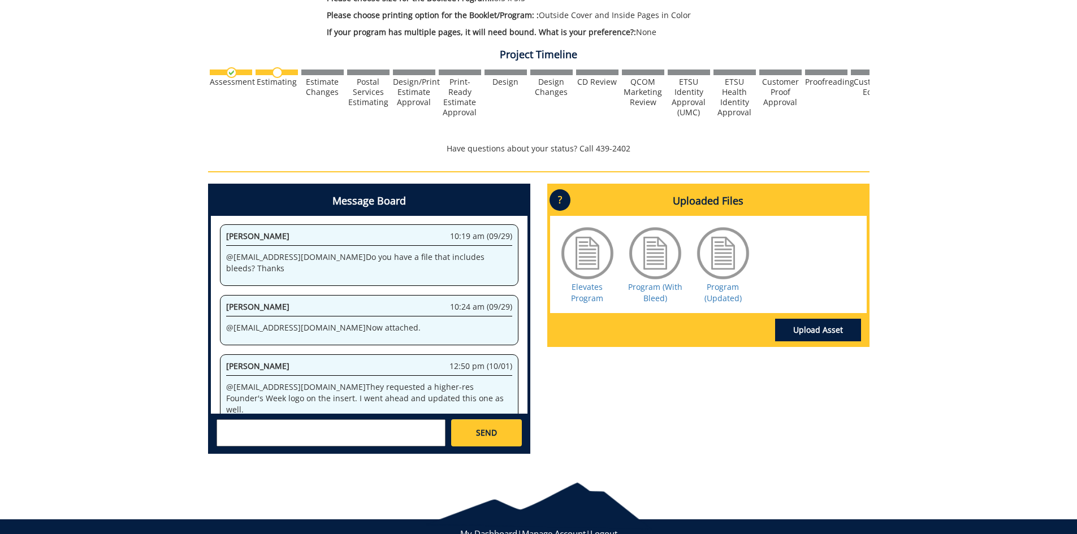
scroll to position [283, 0]
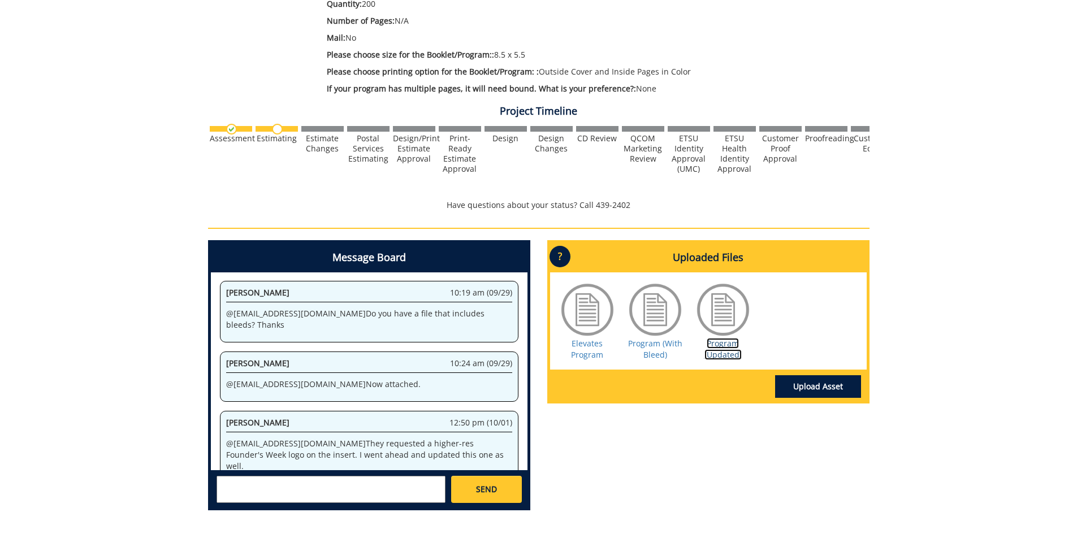
click at [721, 346] on link "Program (Updated)" at bounding box center [722, 349] width 37 height 22
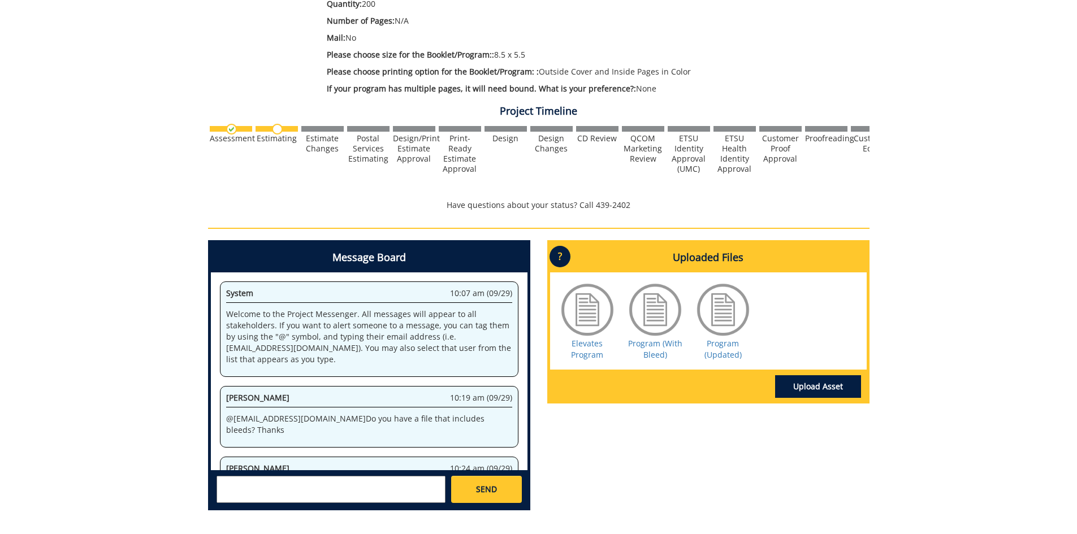
scroll to position [105, 0]
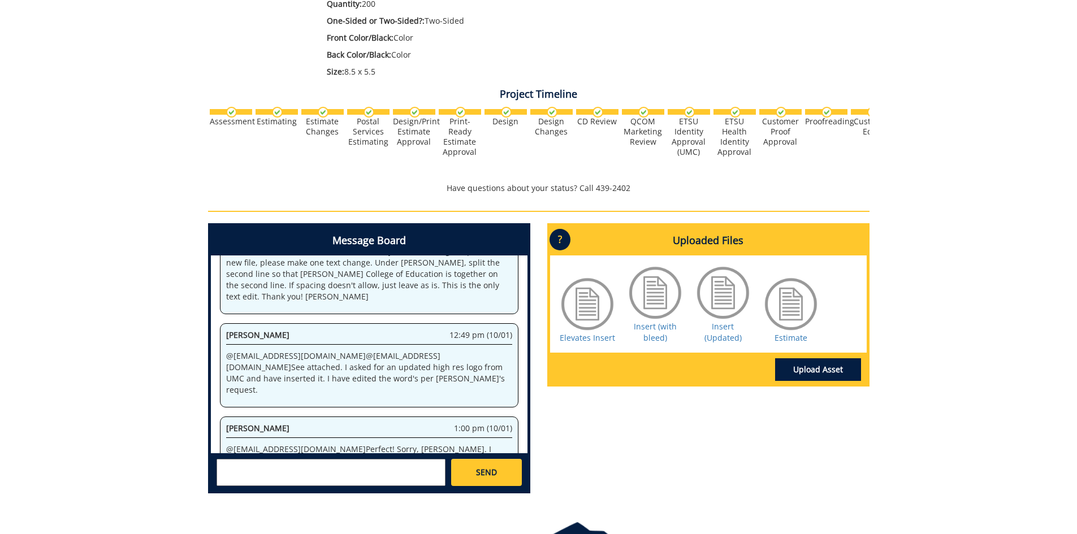
scroll to position [226, 0]
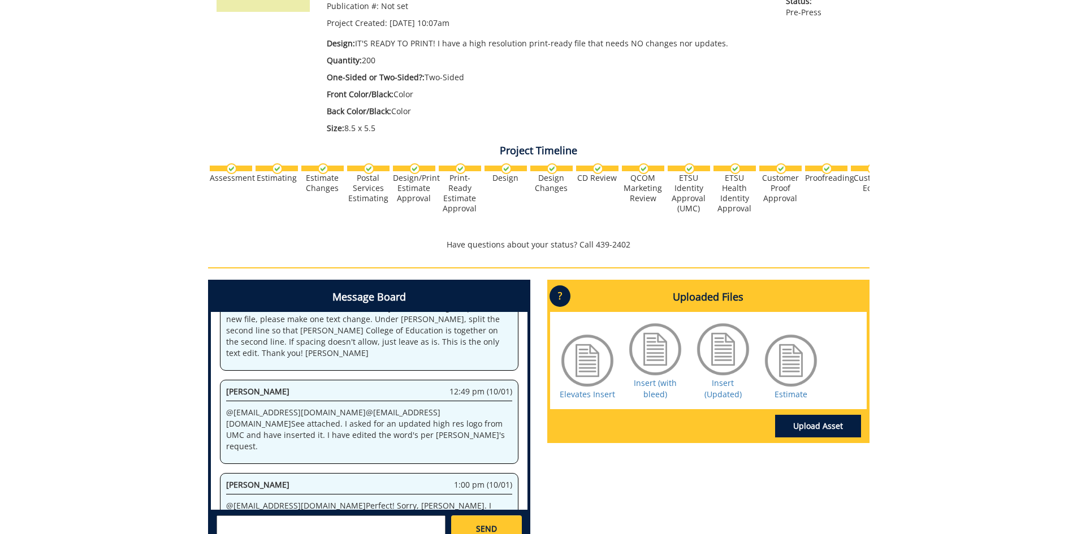
click at [569, 477] on div "Message Board System 10:07 am (09/29) Welcome to the Project Messenger. All mes…" at bounding box center [538, 419] width 678 height 279
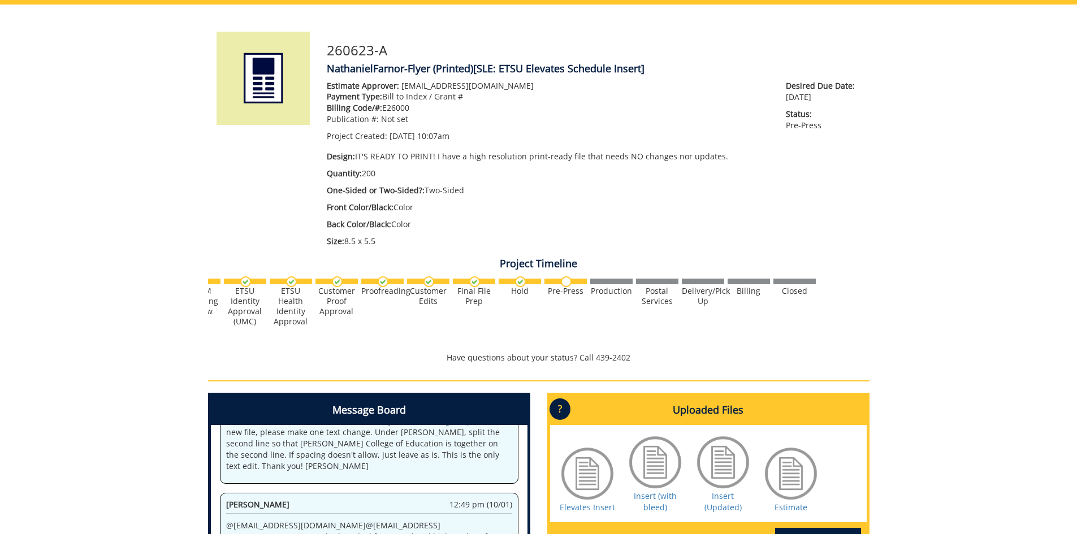
scroll to position [170, 0]
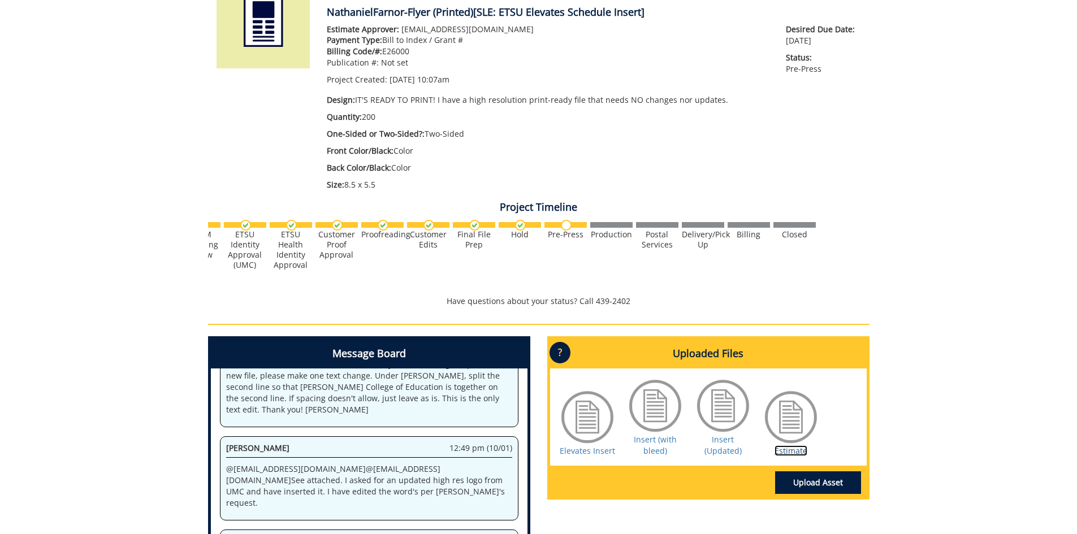
click at [789, 456] on link "Estimate" at bounding box center [790, 450] width 33 height 11
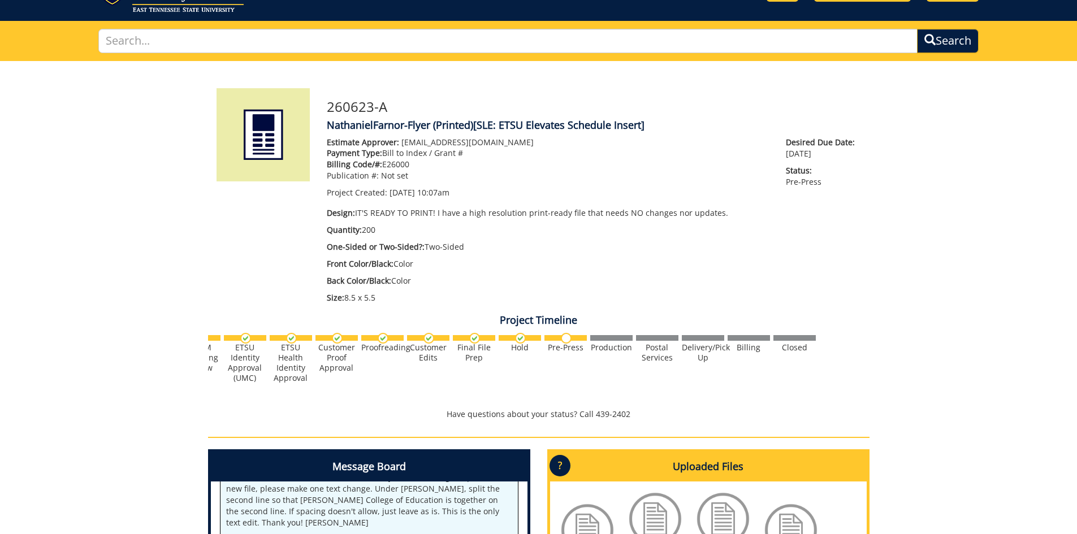
scroll to position [0, 0]
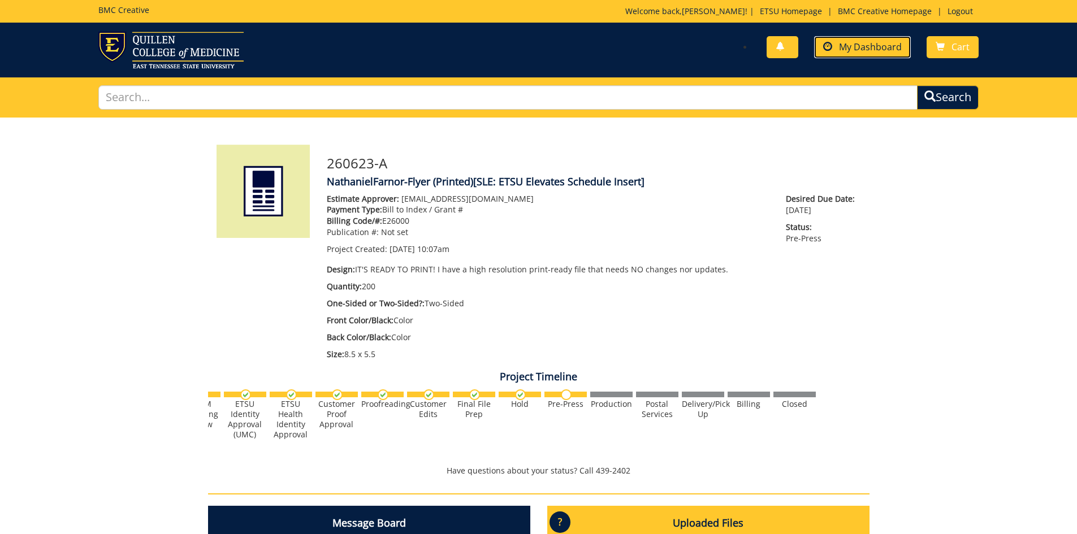
click at [852, 46] on span "My Dashboard" at bounding box center [870, 47] width 63 height 12
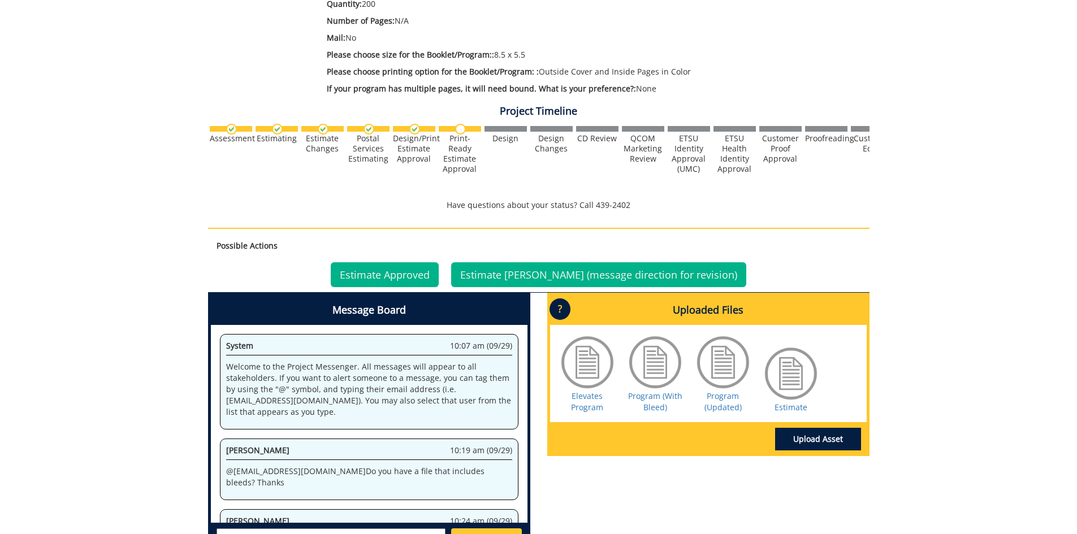
scroll to position [105, 0]
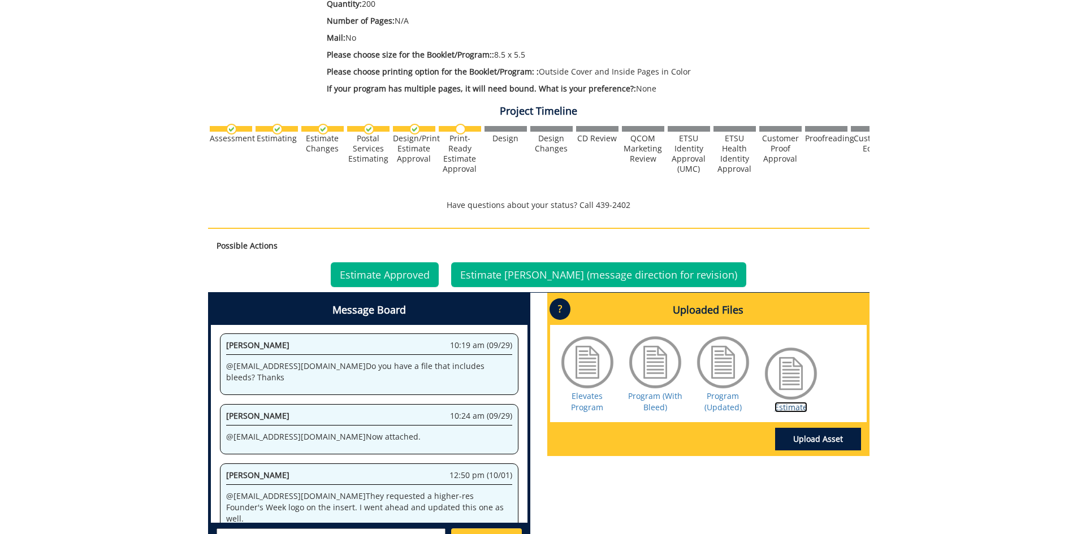
click at [779, 403] on link "Estimate" at bounding box center [790, 407] width 33 height 11
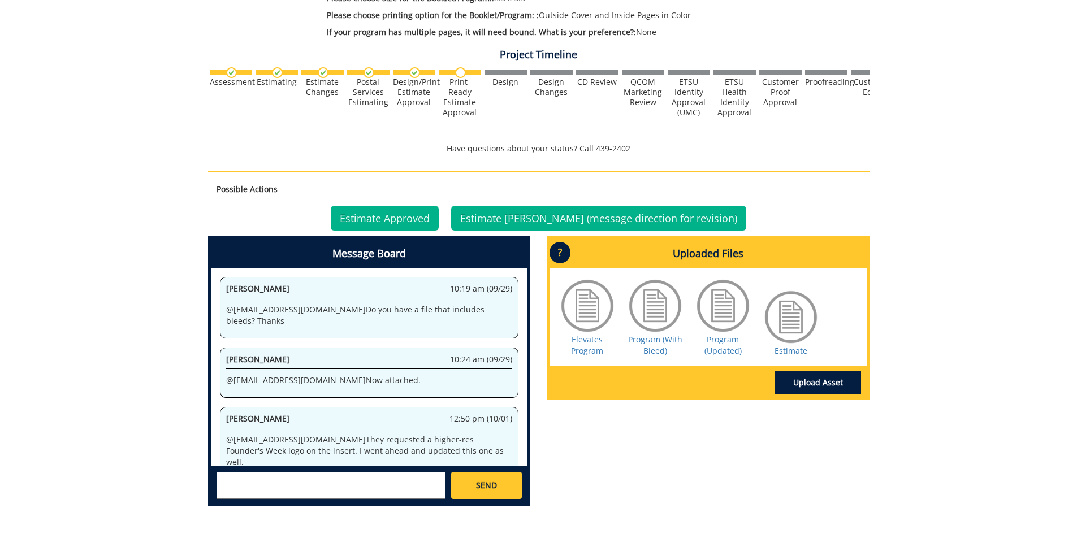
click at [873, 400] on div "Uploaded Files ? × Accepted File Types : design files - high resolution PDF tex…" at bounding box center [708, 322] width 339 height 172
click at [787, 345] on link "Estimate" at bounding box center [790, 350] width 33 height 11
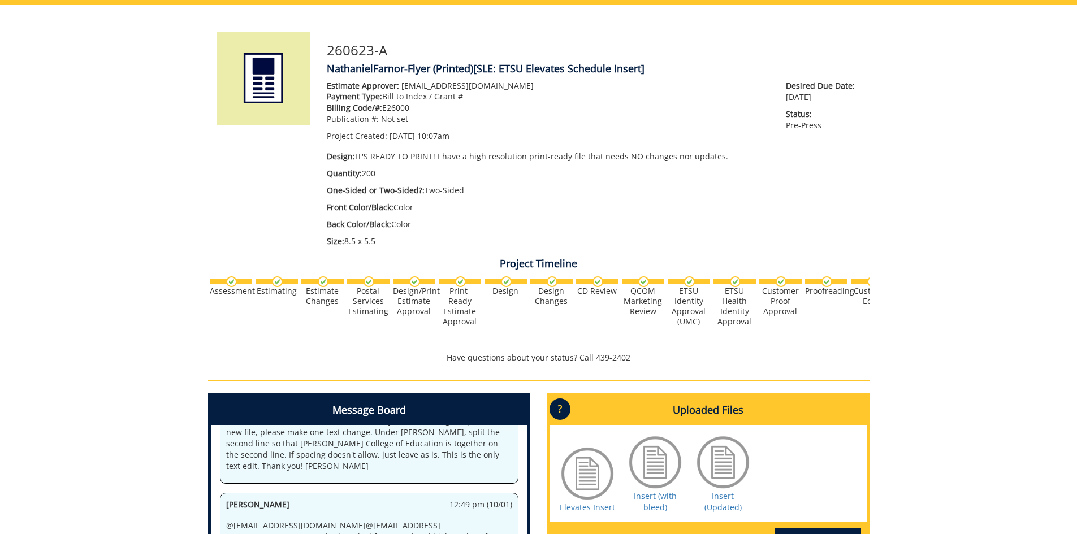
scroll to position [226, 0]
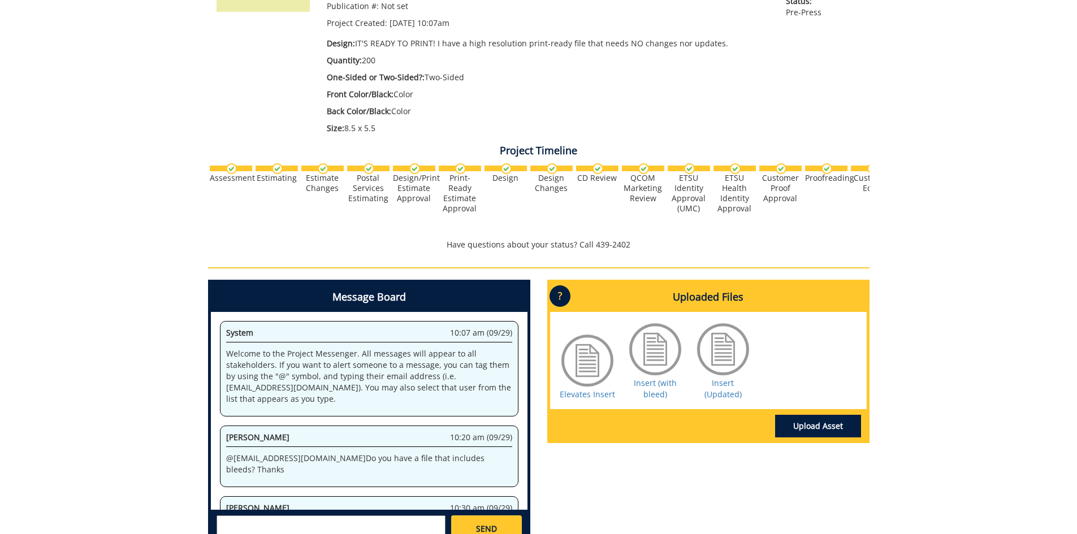
scroll to position [515, 0]
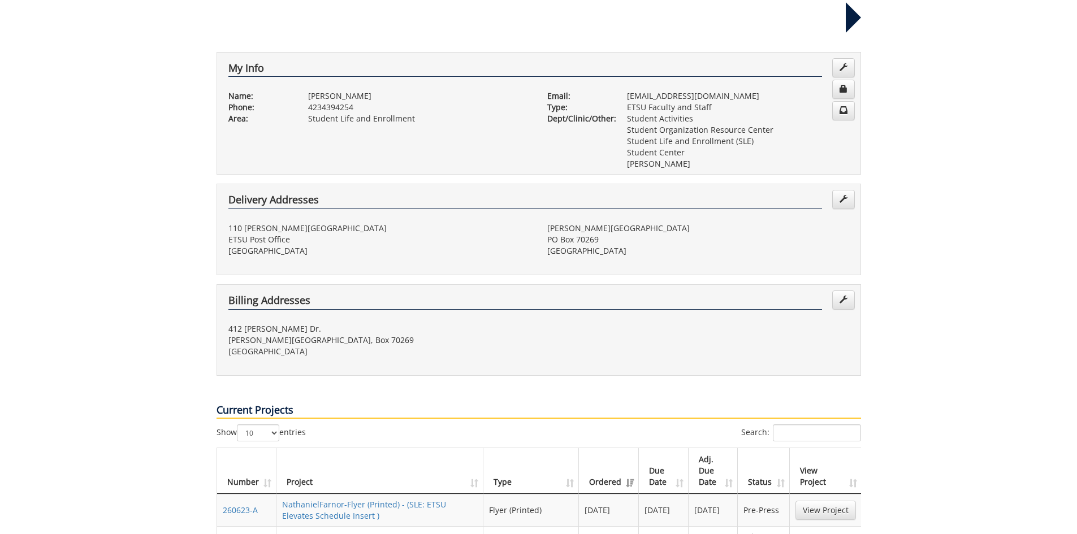
scroll to position [283, 0]
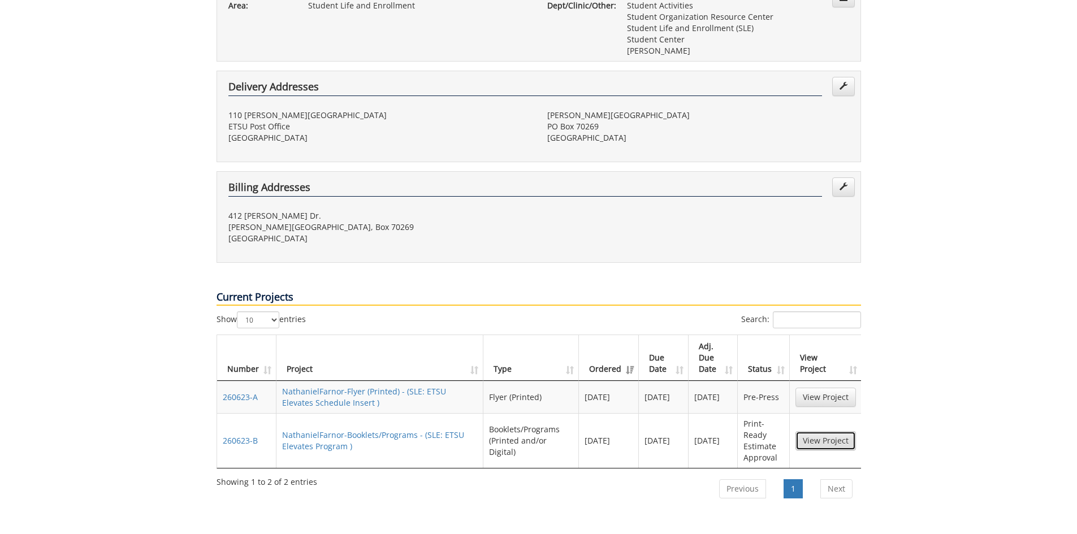
click at [826, 431] on link "View Project" at bounding box center [825, 440] width 60 height 19
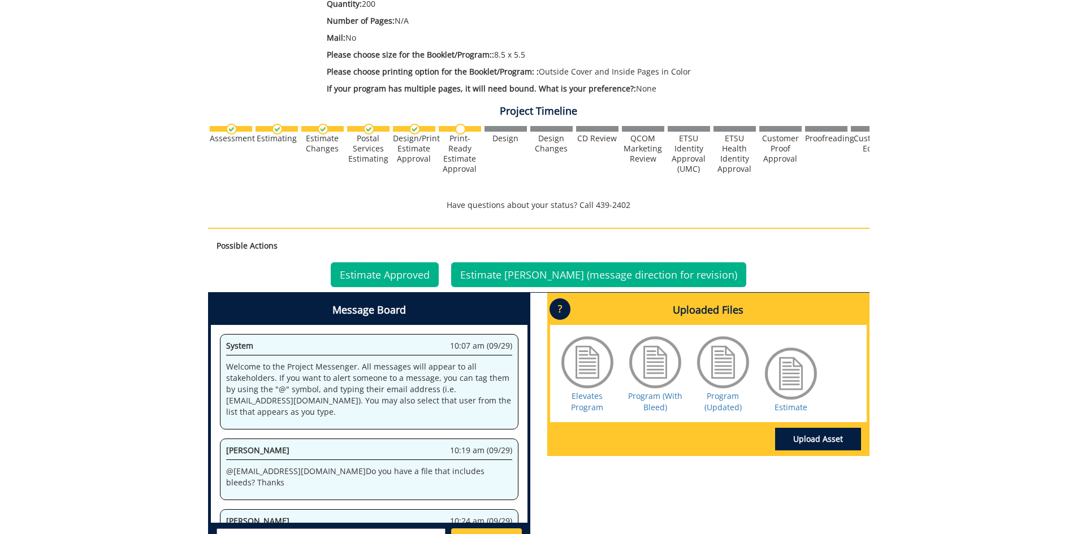
scroll to position [105, 0]
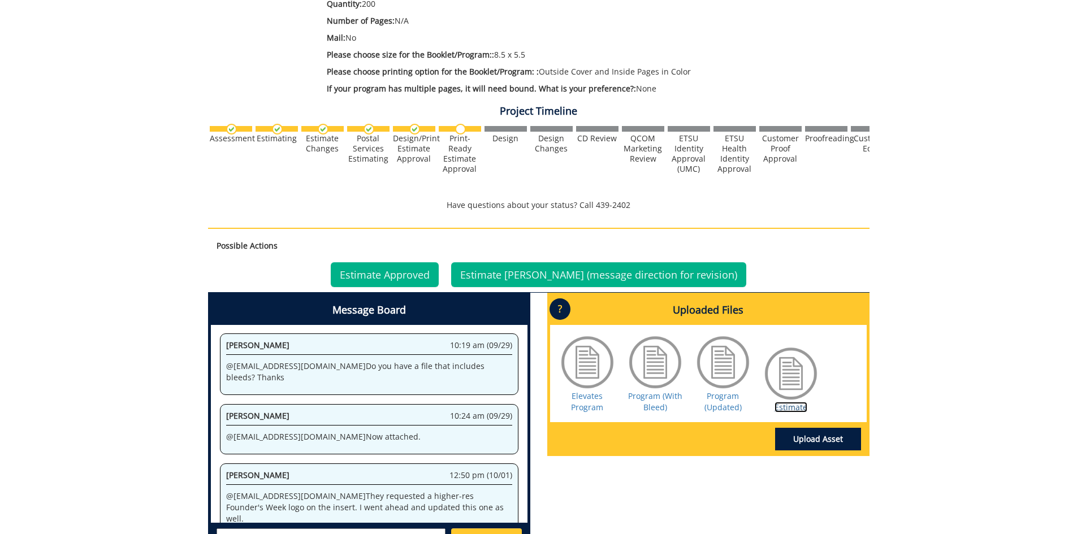
click at [793, 409] on link "Estimate" at bounding box center [790, 407] width 33 height 11
click at [402, 273] on link "Estimate Approved" at bounding box center [385, 274] width 108 height 25
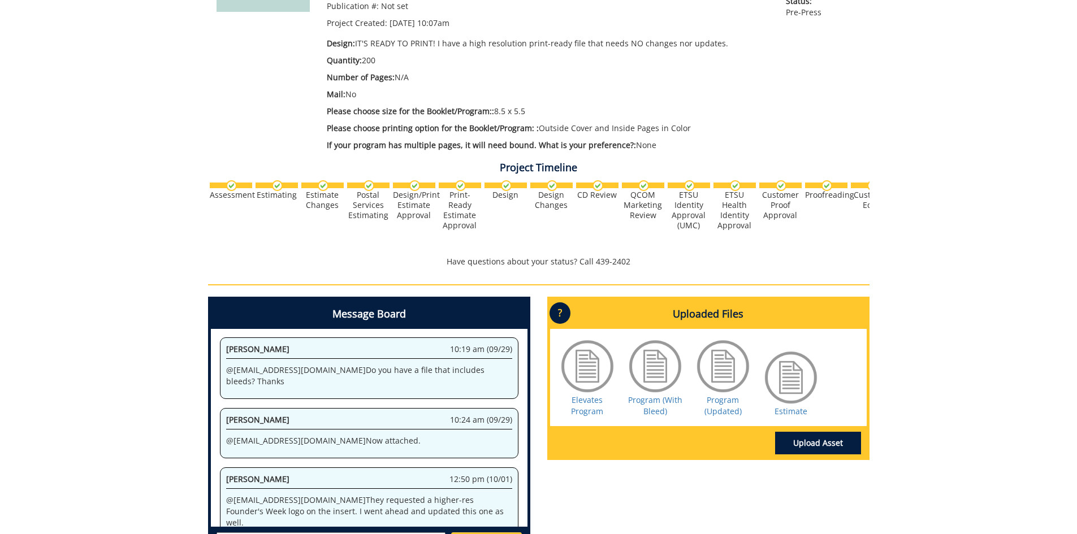
scroll to position [283, 0]
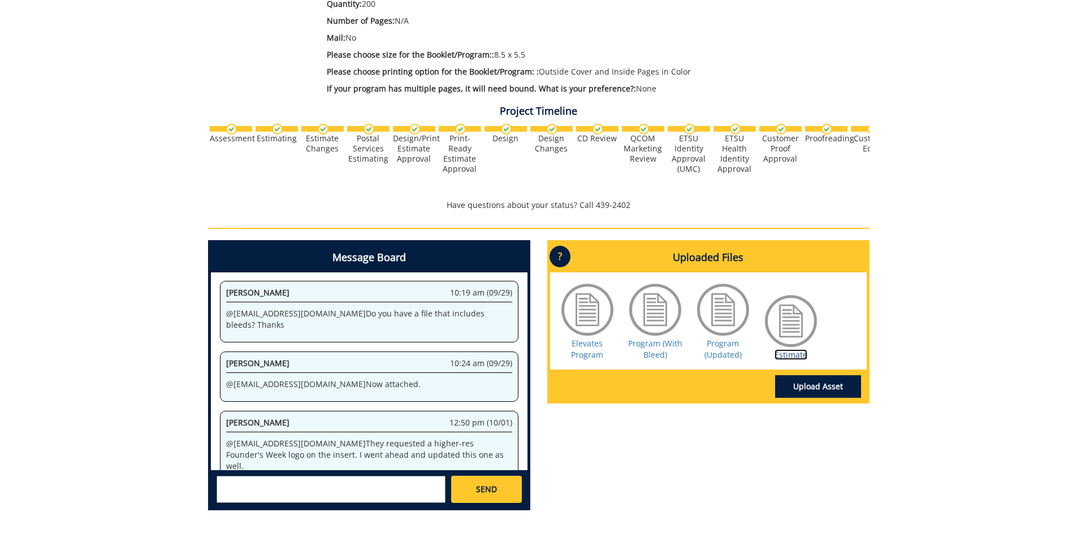
click at [789, 357] on link "Estimate" at bounding box center [790, 354] width 33 height 11
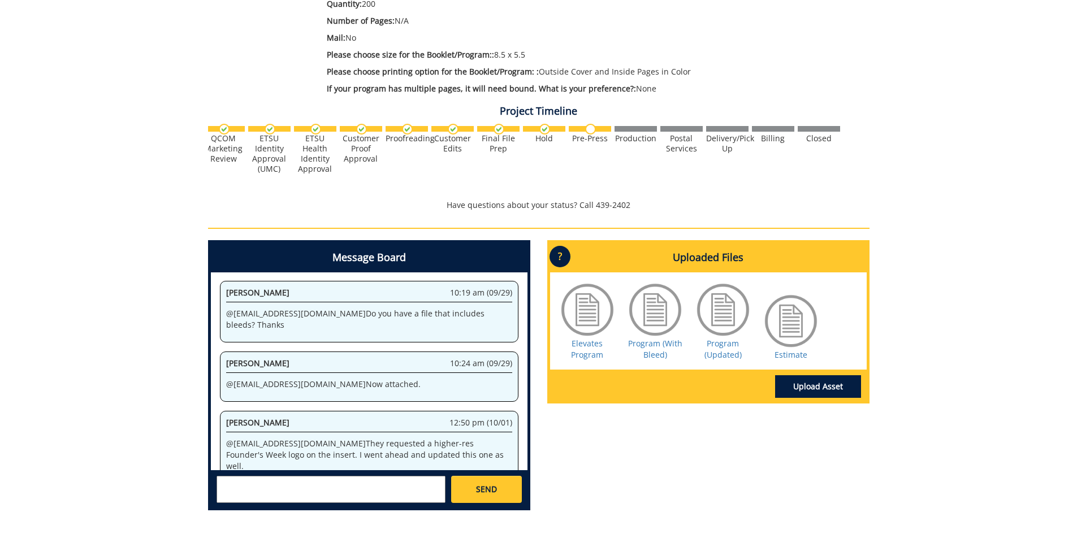
scroll to position [0, 444]
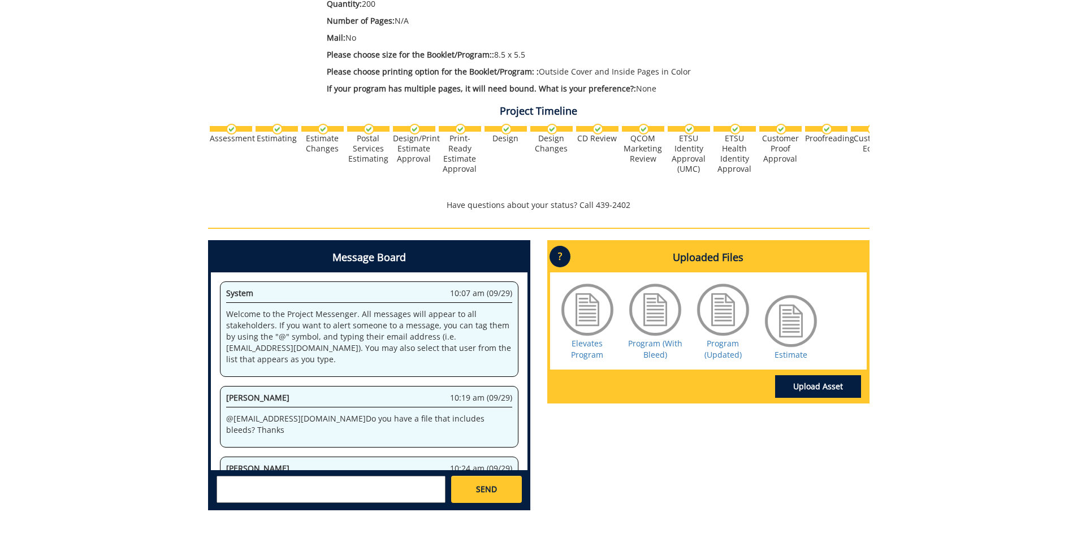
scroll to position [105, 0]
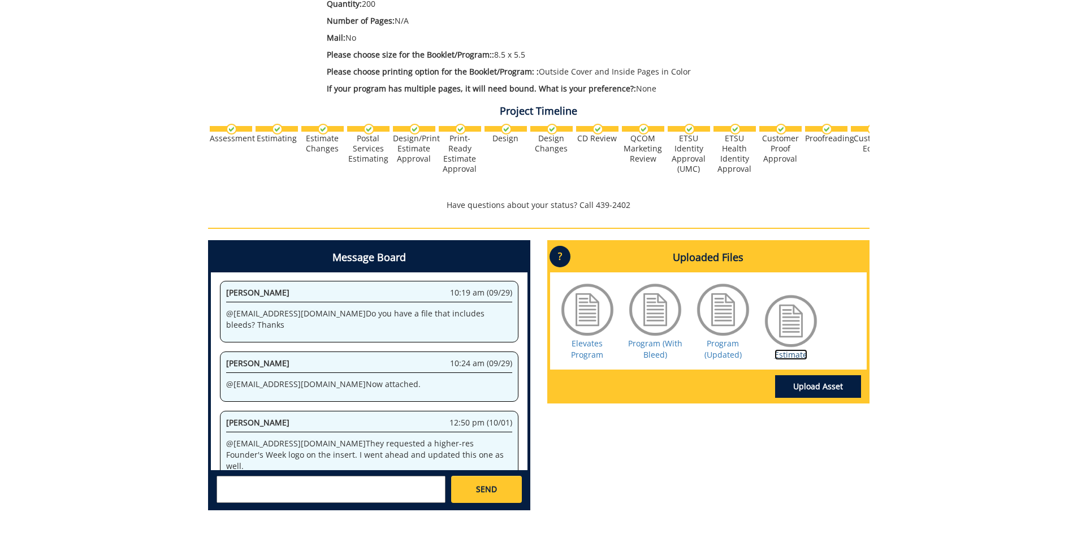
click at [788, 350] on link "Estimate" at bounding box center [790, 354] width 33 height 11
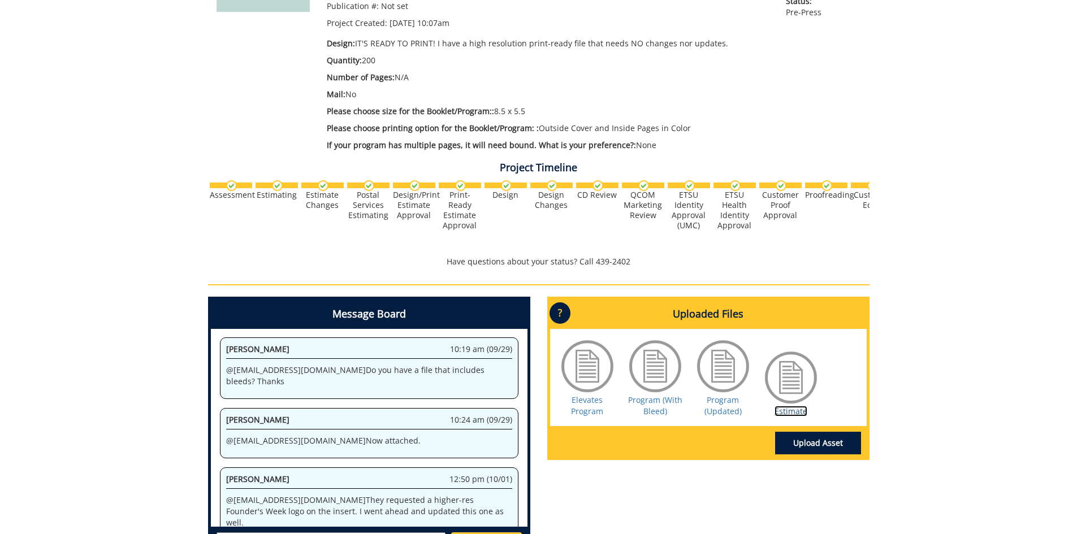
scroll to position [0, 0]
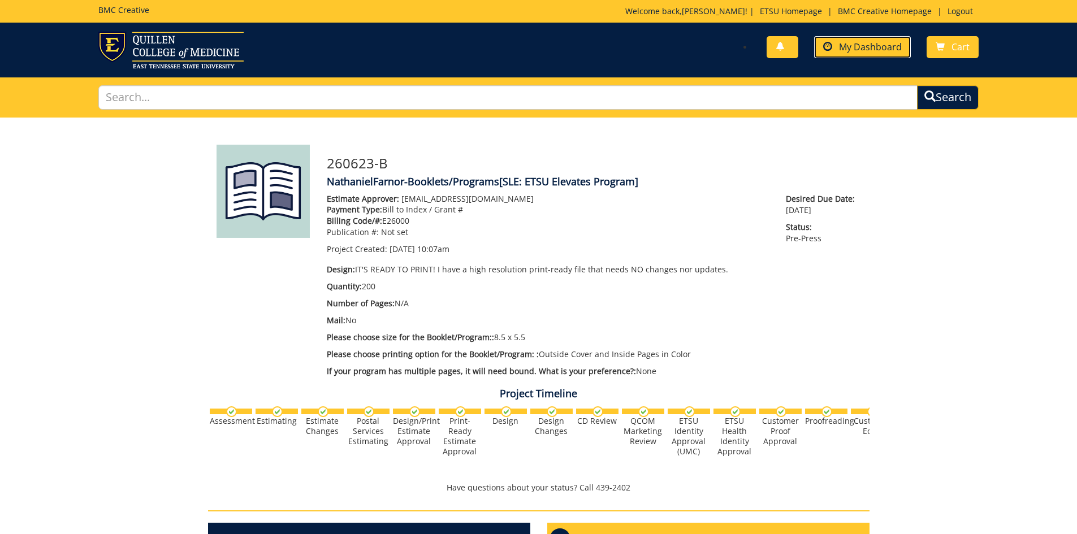
click at [879, 53] on span "My Dashboard" at bounding box center [870, 47] width 63 height 12
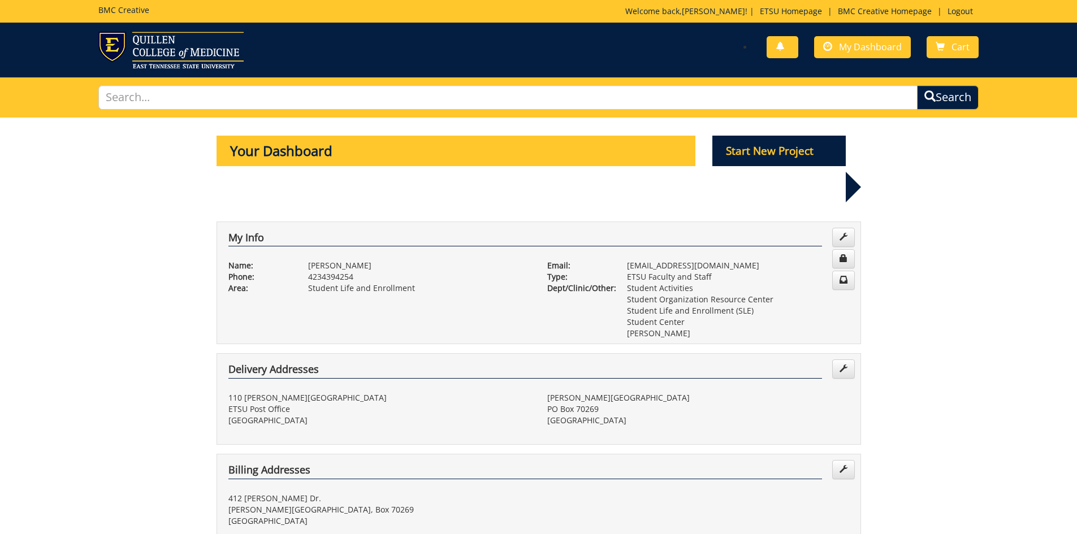
scroll to position [226, 0]
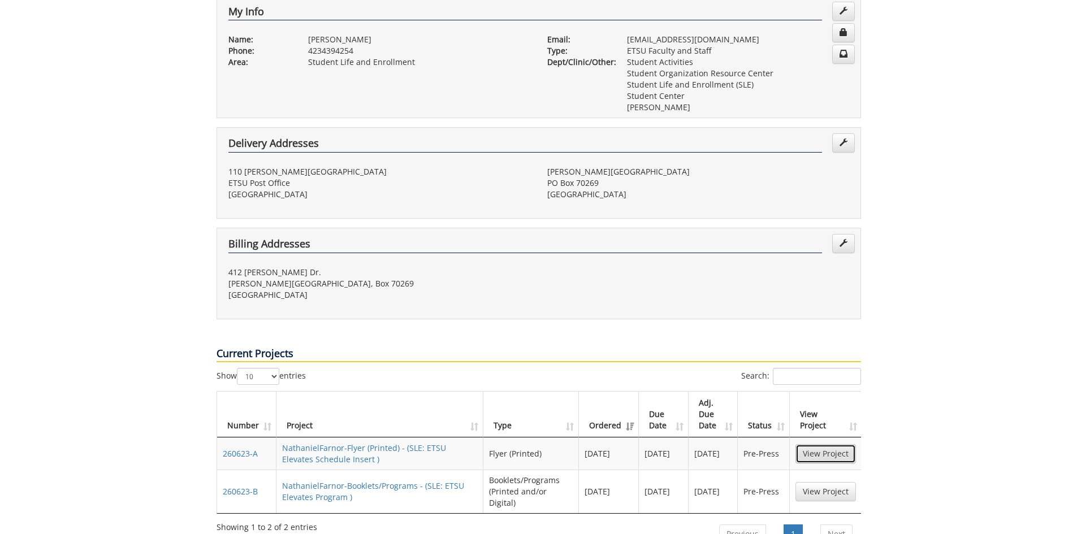
click at [829, 444] on link "View Project" at bounding box center [825, 453] width 60 height 19
click at [812, 482] on link "View Project" at bounding box center [825, 491] width 60 height 19
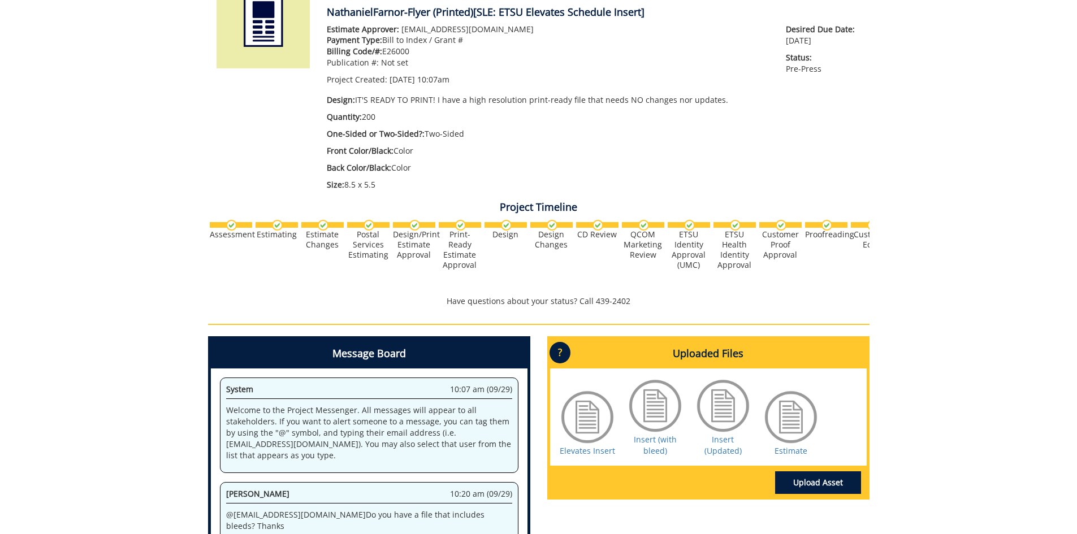
scroll to position [515, 0]
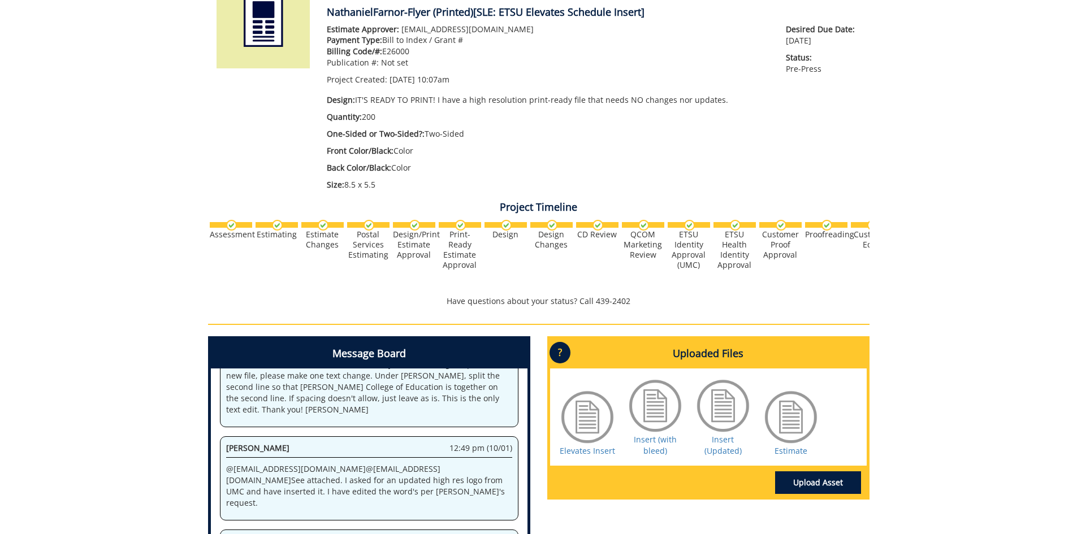
click at [781, 443] on div at bounding box center [790, 417] width 57 height 57
click at [781, 447] on link "Estimate" at bounding box center [790, 450] width 33 height 11
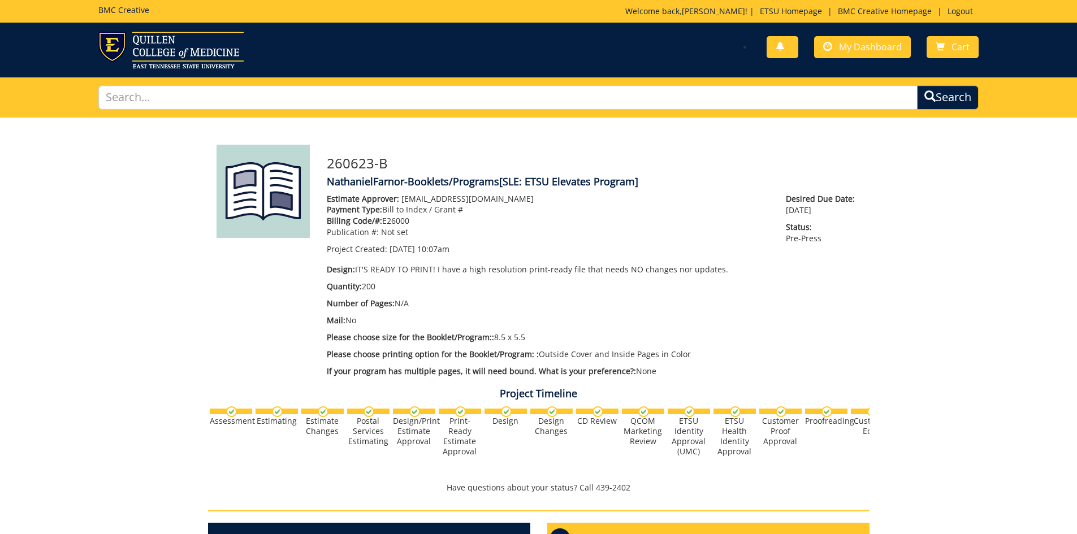
scroll to position [170, 0]
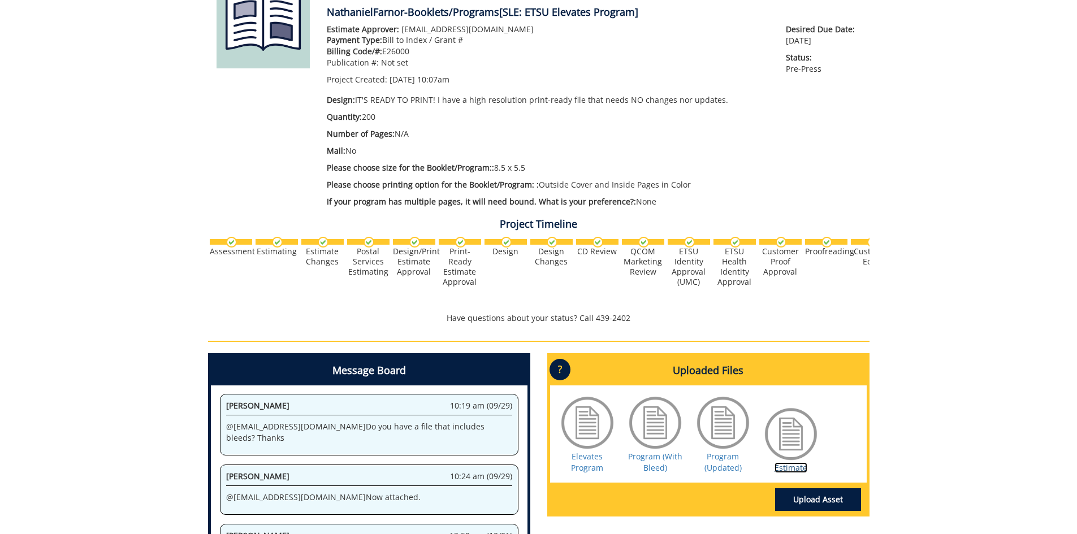
click at [799, 467] on link "Estimate" at bounding box center [790, 467] width 33 height 11
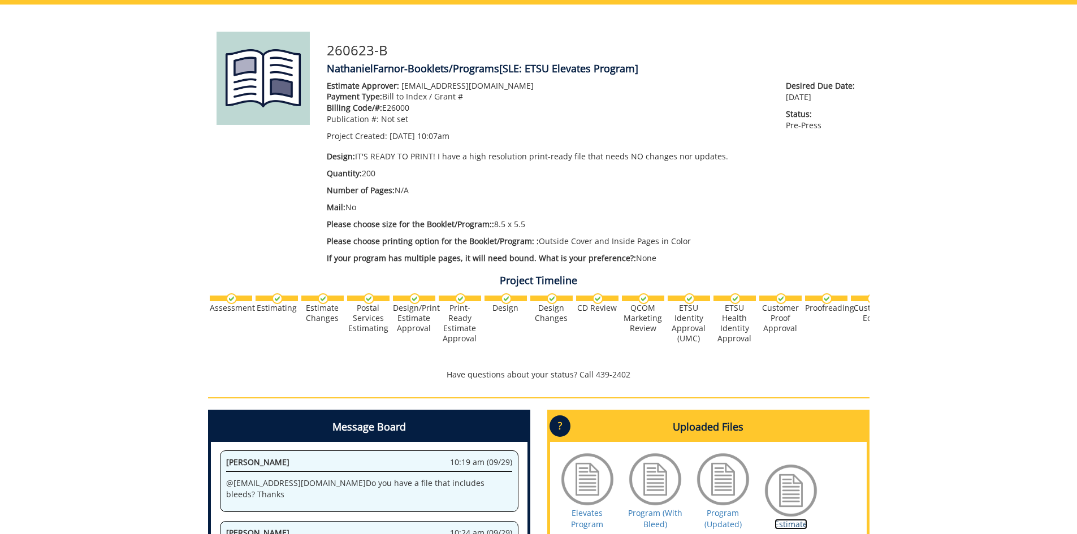
scroll to position [0, 0]
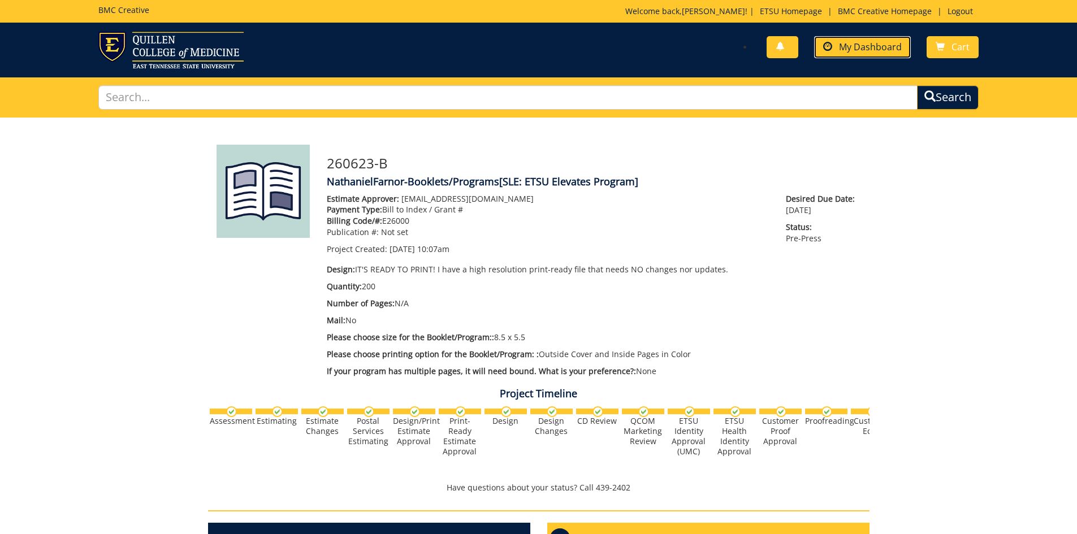
click at [878, 53] on link "My Dashboard" at bounding box center [862, 47] width 97 height 22
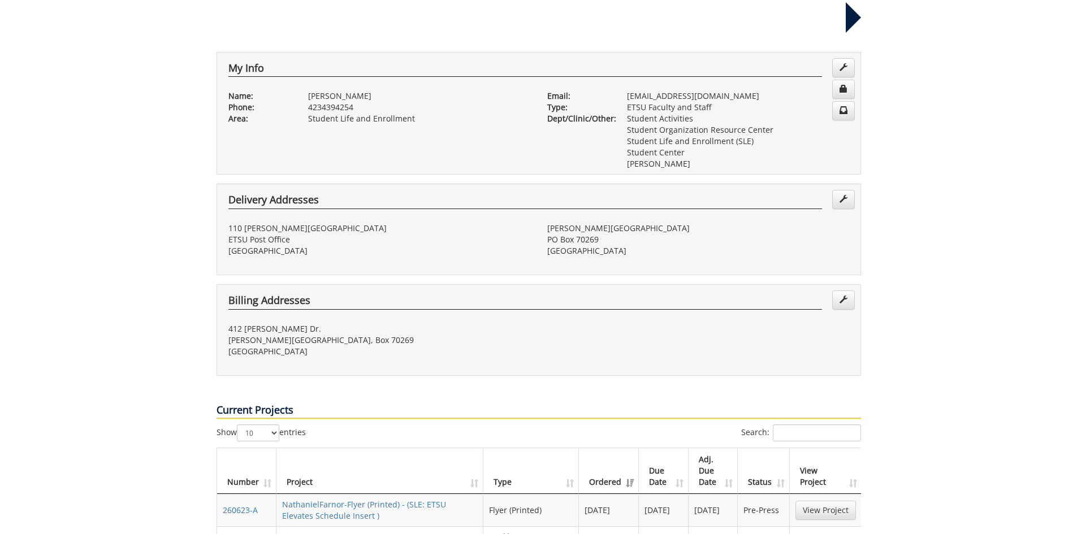
scroll to position [226, 0]
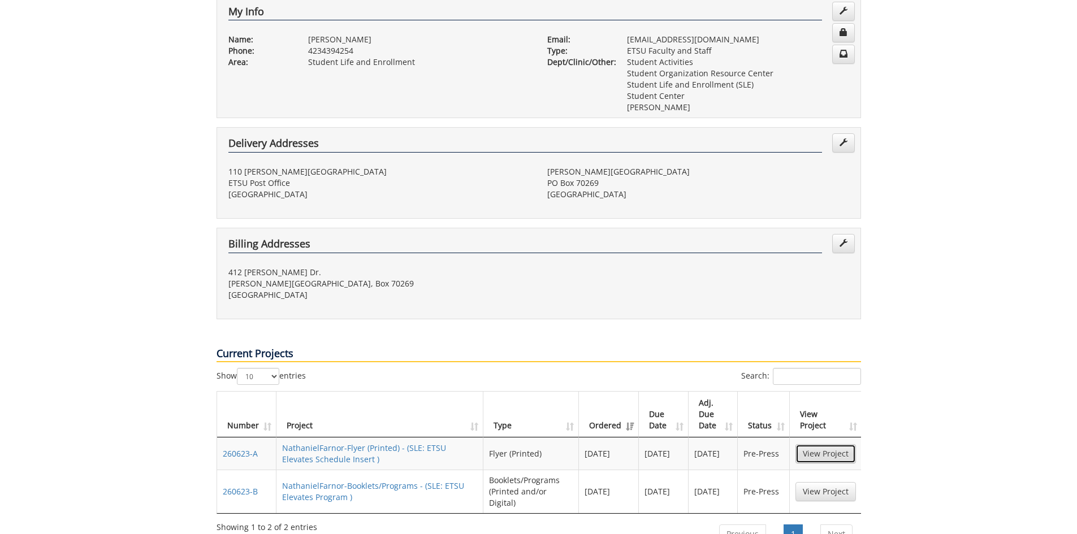
click at [823, 444] on link "View Project" at bounding box center [825, 453] width 60 height 19
click at [830, 482] on link "View Project" at bounding box center [825, 491] width 60 height 19
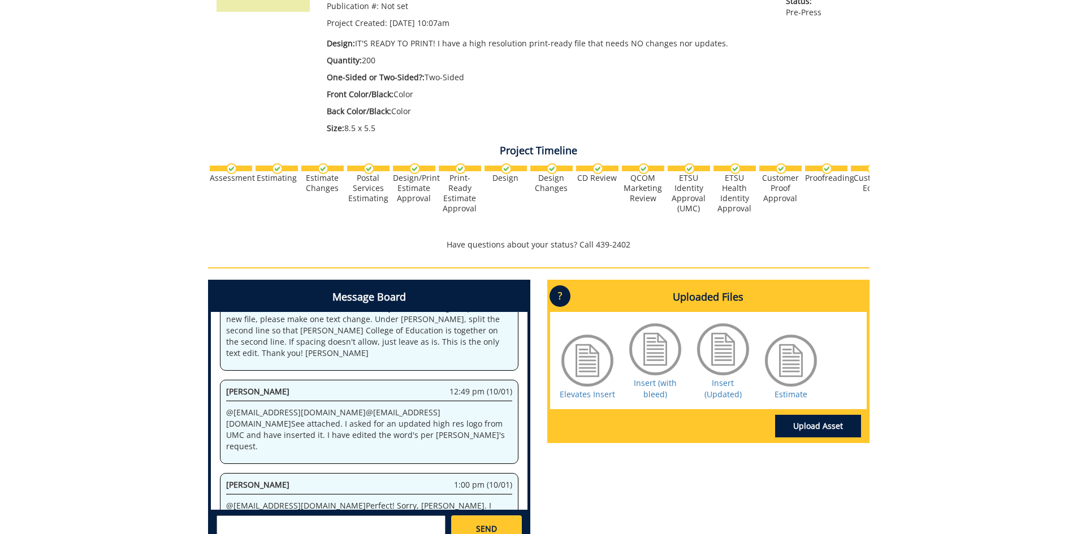
scroll to position [0, 444]
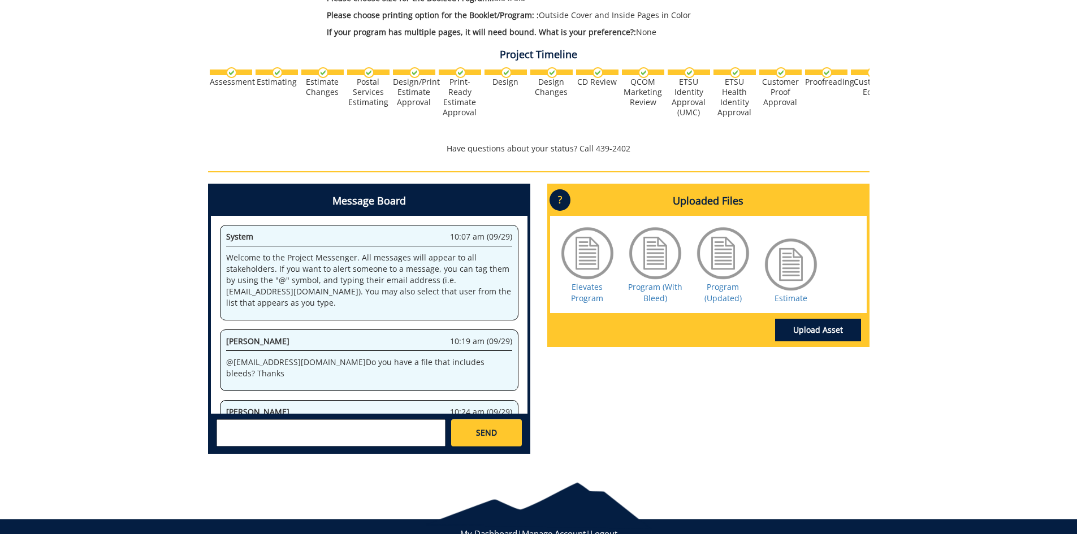
scroll to position [105, 0]
